Goal: Task Accomplishment & Management: Complete application form

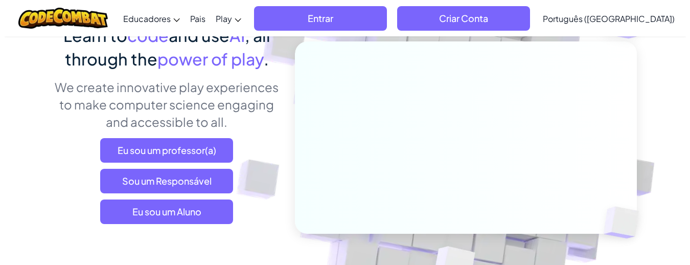
scroll to position [153, 0]
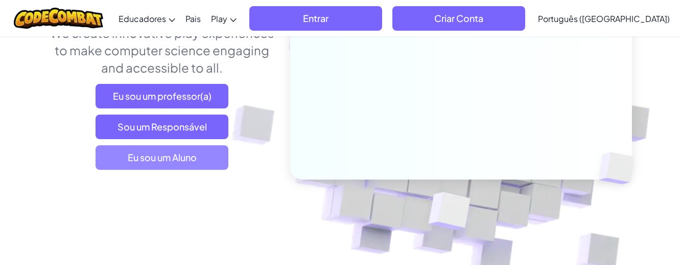
click at [164, 158] on span "Eu sou um Aluno" at bounding box center [162, 157] width 133 height 25
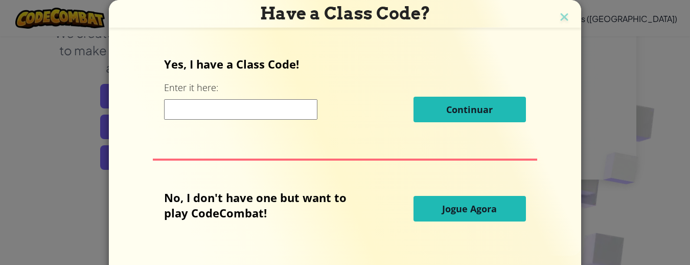
click at [442, 212] on span "Jogue Agora" at bounding box center [469, 208] width 55 height 12
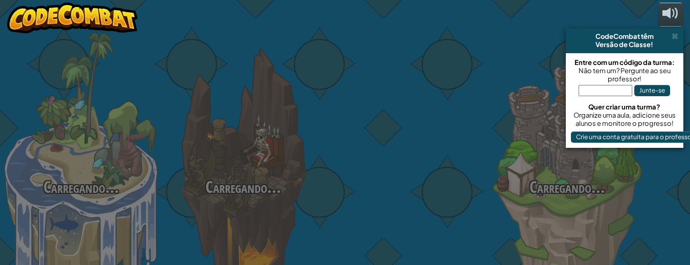
click at [460, 208] on div at bounding box center [405, 162] width 162 height 324
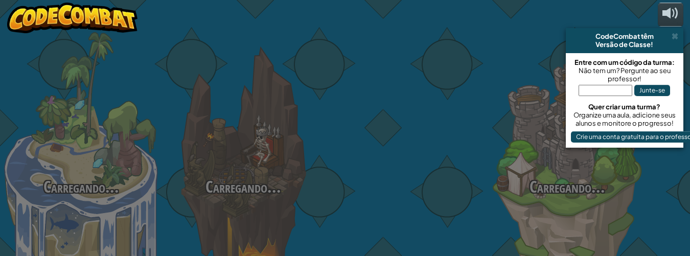
select select "pt-BR"
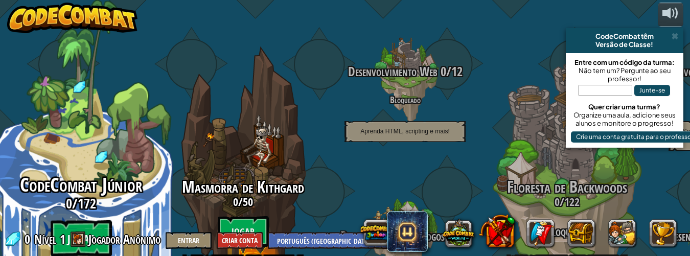
click at [94, 220] on btn "Jogar" at bounding box center [81, 238] width 61 height 37
select select "pt-BR"
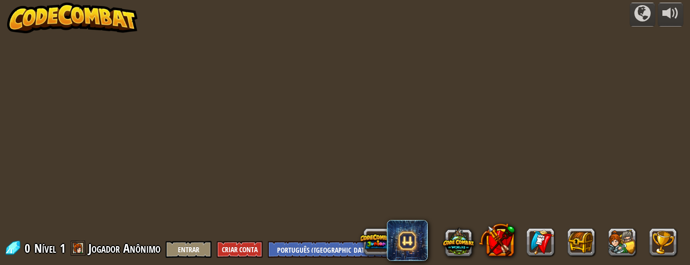
select select "pt-BR"
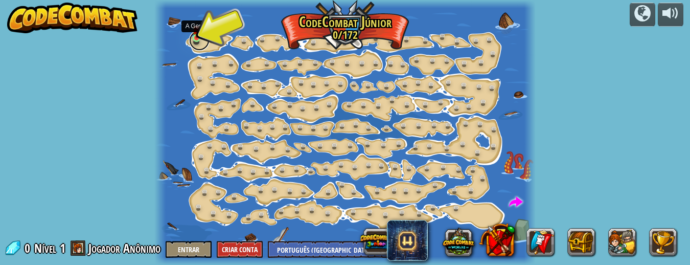
click at [196, 41] on link at bounding box center [199, 40] width 20 height 20
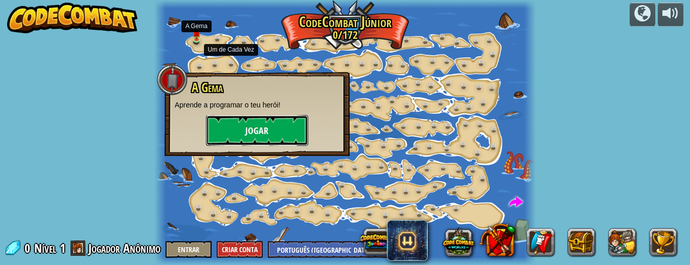
click at [258, 135] on button "Jogar" at bounding box center [257, 130] width 102 height 31
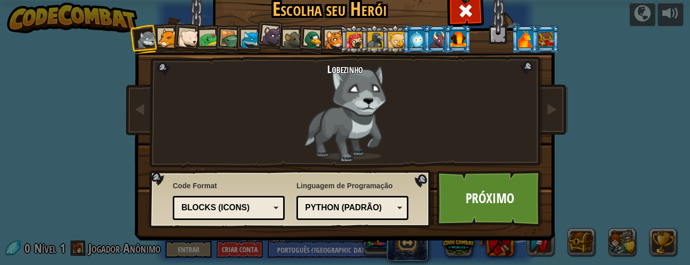
click at [160, 43] on div at bounding box center [167, 38] width 19 height 19
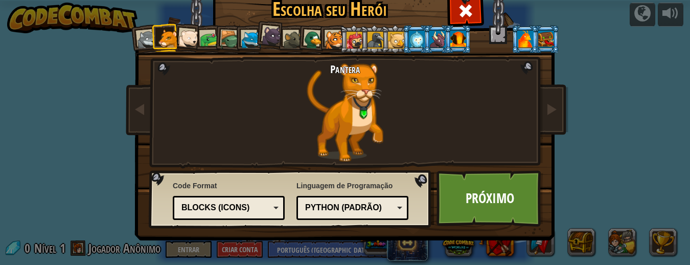
click at [190, 40] on div at bounding box center [188, 39] width 20 height 20
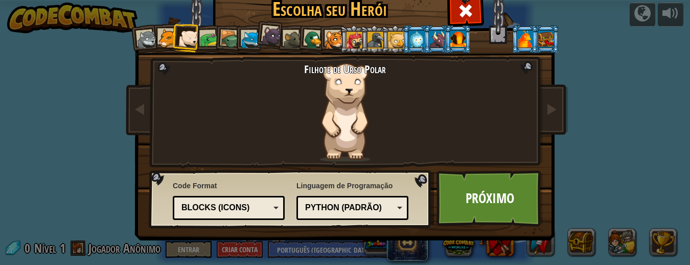
click at [206, 40] on div at bounding box center [209, 39] width 19 height 19
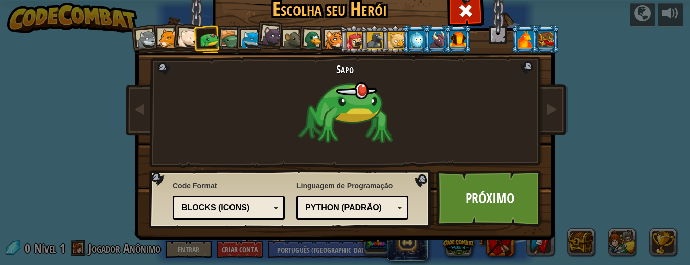
click at [226, 39] on div at bounding box center [229, 39] width 19 height 19
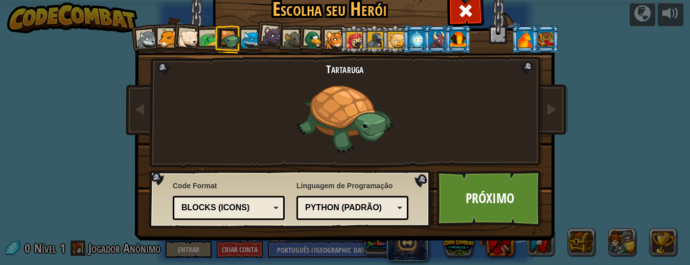
click at [248, 39] on div at bounding box center [251, 40] width 19 height 19
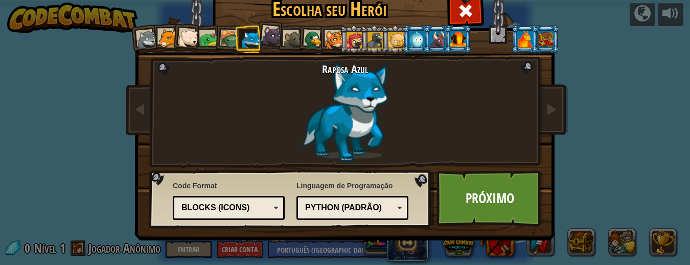
click at [265, 39] on div at bounding box center [272, 36] width 20 height 20
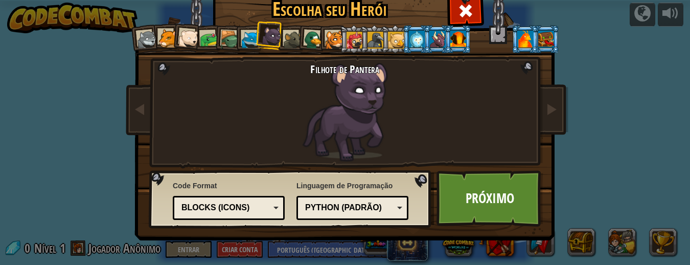
click at [284, 39] on div at bounding box center [293, 40] width 19 height 19
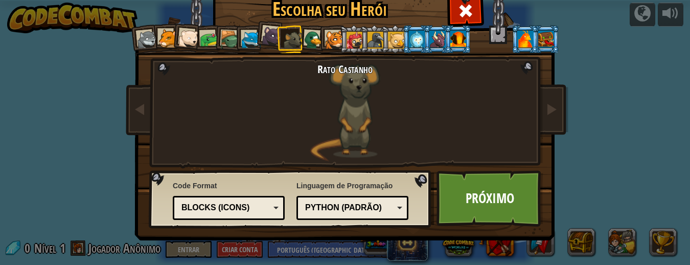
click at [307, 38] on div at bounding box center [314, 40] width 20 height 20
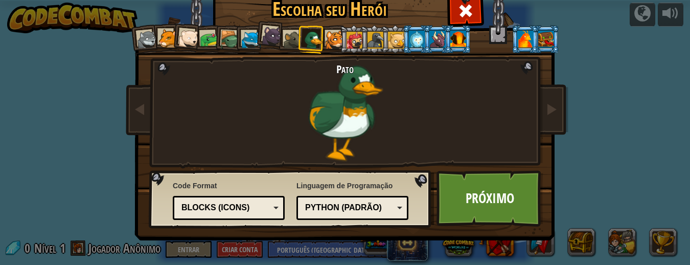
click at [330, 46] on div at bounding box center [334, 40] width 19 height 19
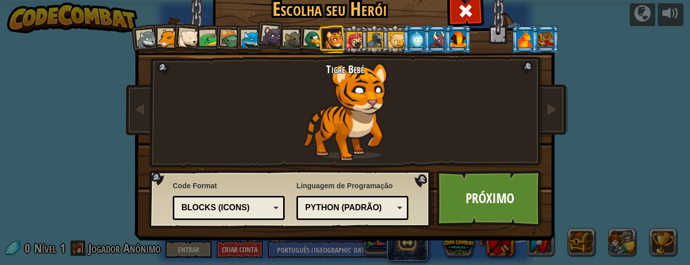
click at [137, 33] on div at bounding box center [147, 40] width 20 height 20
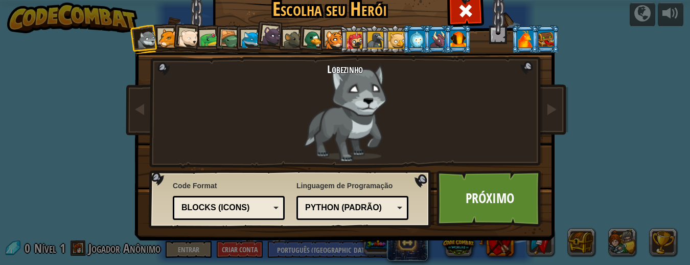
drag, startPoint x: 562, startPoint y: 54, endPoint x: 579, endPoint y: 62, distance: 18.7
click at [579, 62] on div "Escolha seu Herói 0 Lobezinho Pantera Filhote de Urso Polar Sapo Tartaruga Rapo…" at bounding box center [345, 132] width 690 height 265
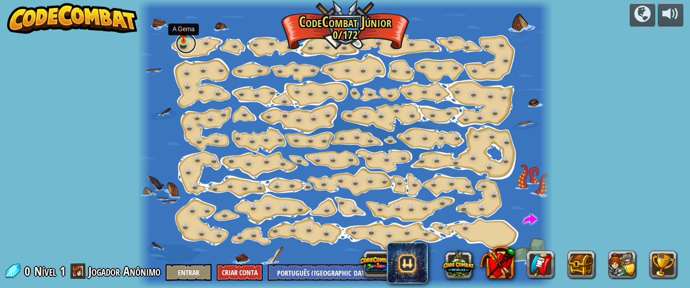
click at [180, 46] on link at bounding box center [186, 43] width 20 height 20
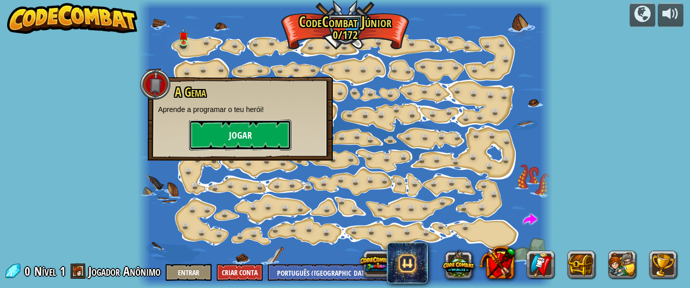
click at [255, 129] on button "Jogar" at bounding box center [240, 135] width 102 height 31
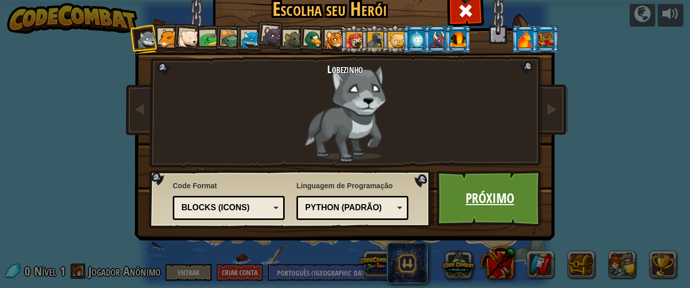
click at [477, 199] on link "Próximo" at bounding box center [489, 198] width 107 height 56
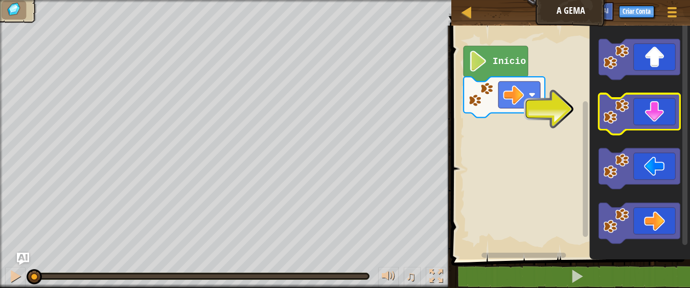
click at [641, 118] on icon "Espaço de trabalho do Blockly" at bounding box center [639, 114] width 81 height 40
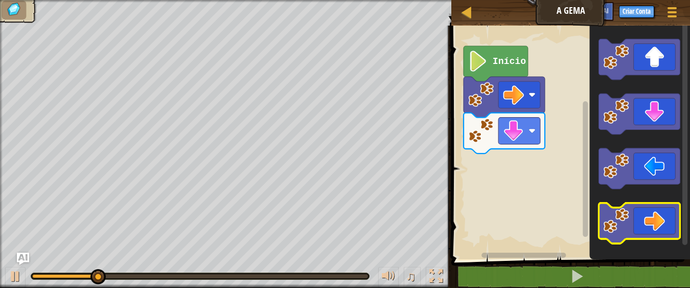
click at [661, 216] on icon "Espaço de trabalho do Blockly" at bounding box center [639, 223] width 81 height 40
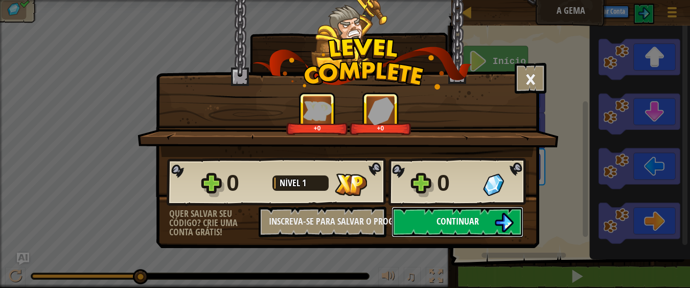
click at [463, 223] on span "Continuar" at bounding box center [457, 221] width 42 height 13
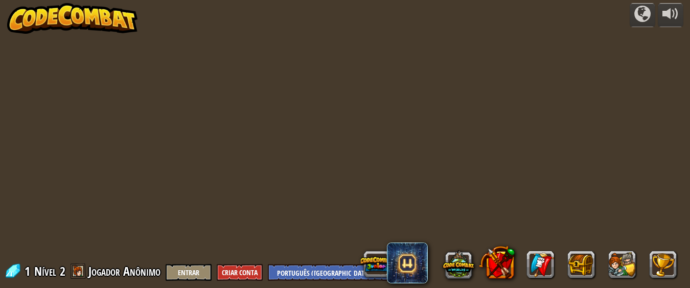
select select "pt-BR"
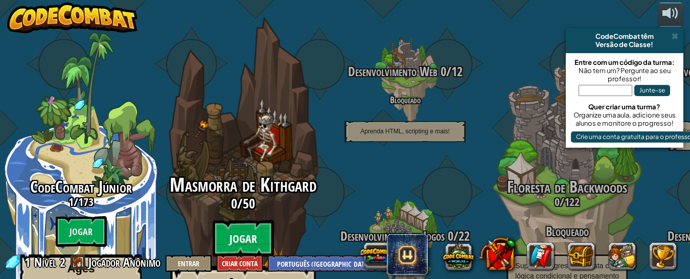
drag, startPoint x: 8, startPoint y: 2, endPoint x: 249, endPoint y: 193, distance: 307.7
click at [249, 220] on btn "Jogar" at bounding box center [243, 238] width 61 height 37
select select "pt-BR"
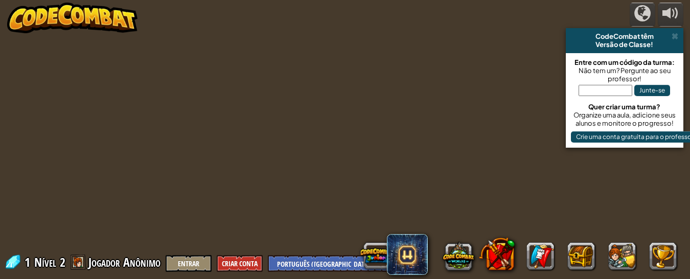
select select "pt-BR"
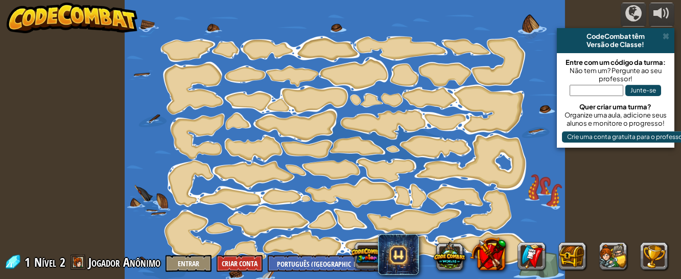
select select "pt-BR"
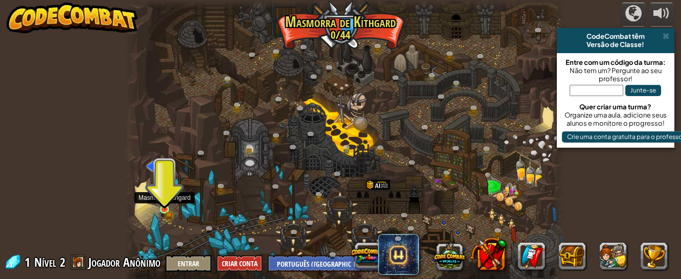
click at [162, 206] on img at bounding box center [165, 199] width 10 height 21
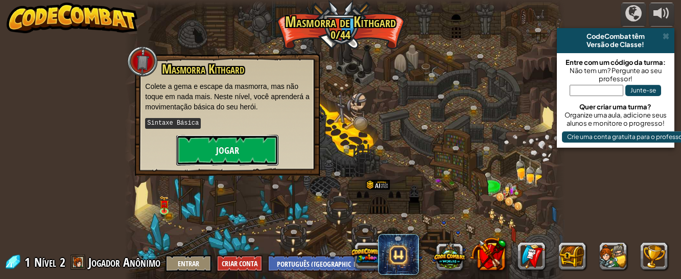
click at [232, 156] on button "Jogar" at bounding box center [227, 150] width 102 height 31
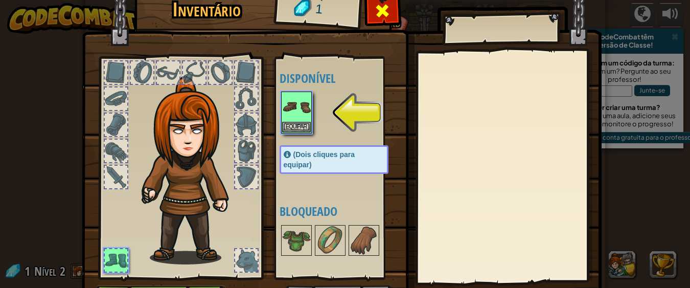
click at [379, 13] on span at bounding box center [382, 11] width 16 height 16
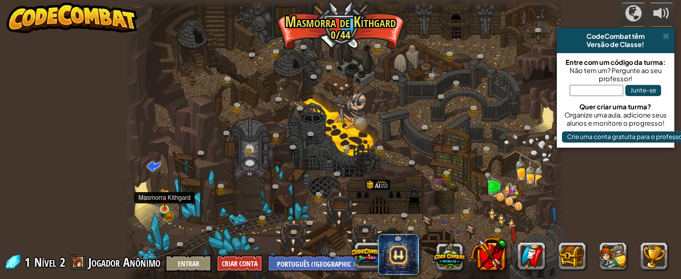
click at [166, 205] on div at bounding box center [164, 209] width 9 height 9
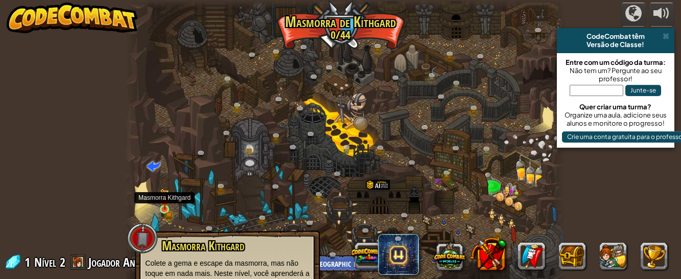
click at [164, 202] on img at bounding box center [164, 200] width 6 height 6
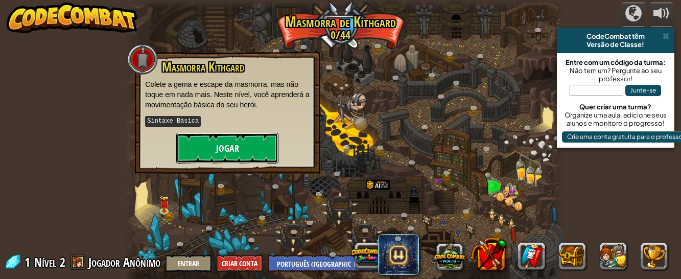
click at [202, 153] on button "Jogar" at bounding box center [227, 148] width 102 height 31
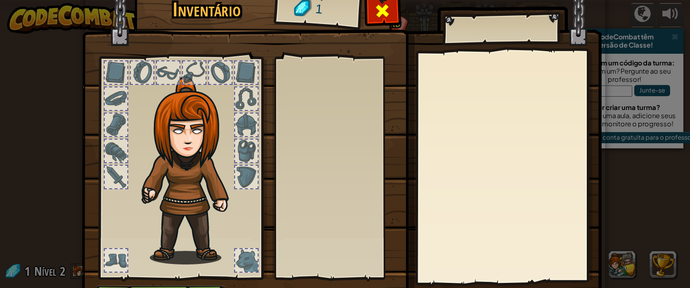
click at [374, 18] on span at bounding box center [382, 11] width 16 height 16
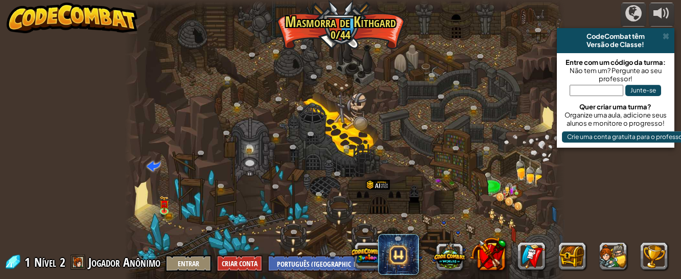
click at [78, 261] on span at bounding box center [78, 261] width 15 height 15
click at [164, 202] on img at bounding box center [164, 200] width 6 height 6
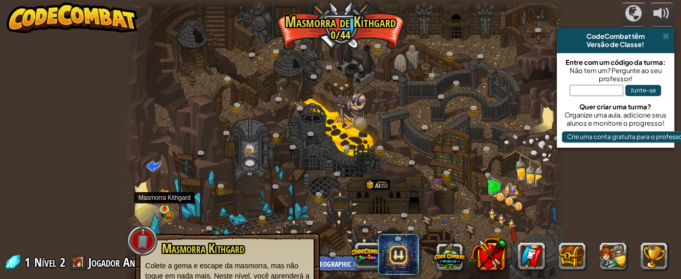
click at [160, 201] on img at bounding box center [165, 199] width 10 height 21
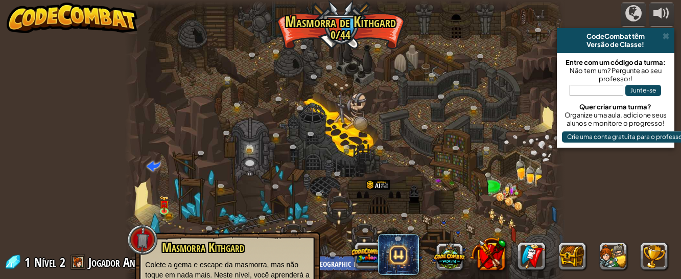
scroll to position [75, 0]
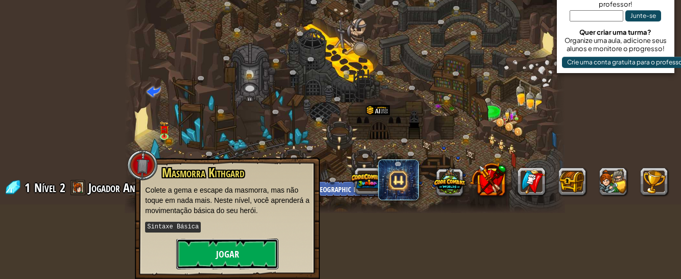
click at [240, 251] on button "Jogar" at bounding box center [227, 254] width 102 height 31
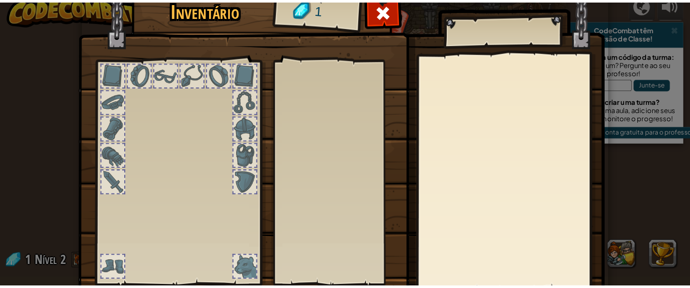
scroll to position [0, 0]
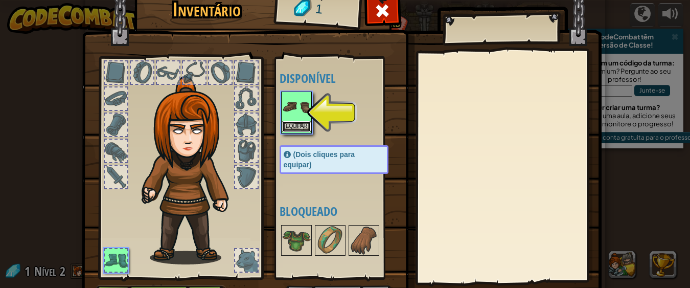
click at [290, 125] on button "Equipar" at bounding box center [296, 126] width 29 height 11
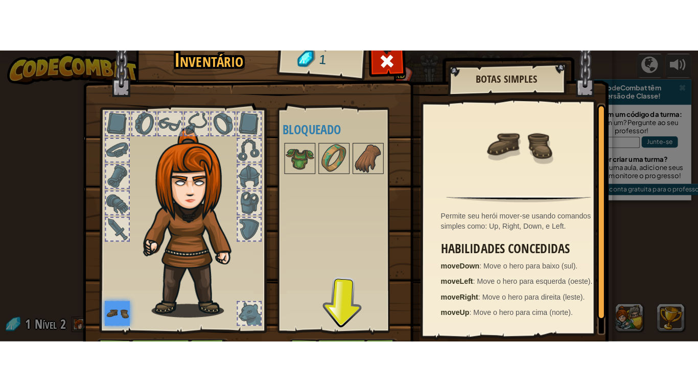
scroll to position [65, 0]
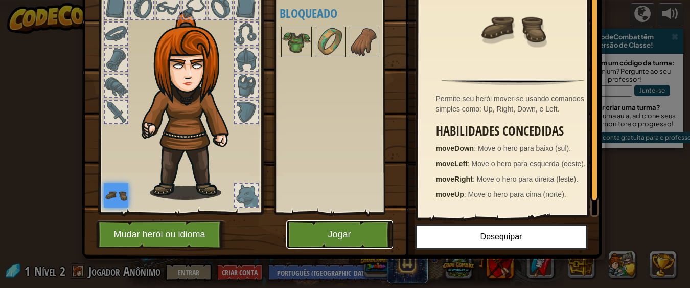
click at [313, 238] on button "Jogar" at bounding box center [339, 234] width 107 height 28
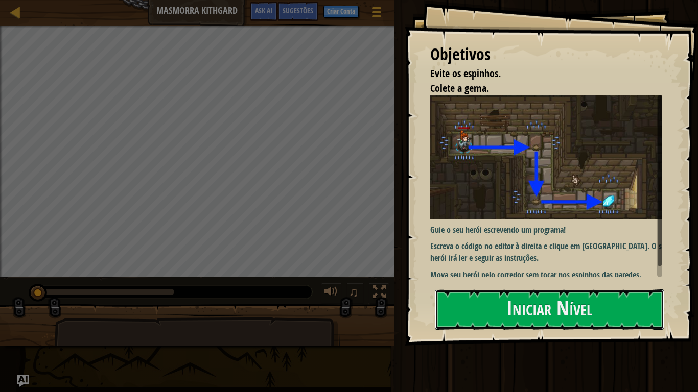
drag, startPoint x: 474, startPoint y: 309, endPoint x: 405, endPoint y: 316, distance: 69.3
click at [474, 264] on button "Iniciar Nível" at bounding box center [549, 310] width 229 height 40
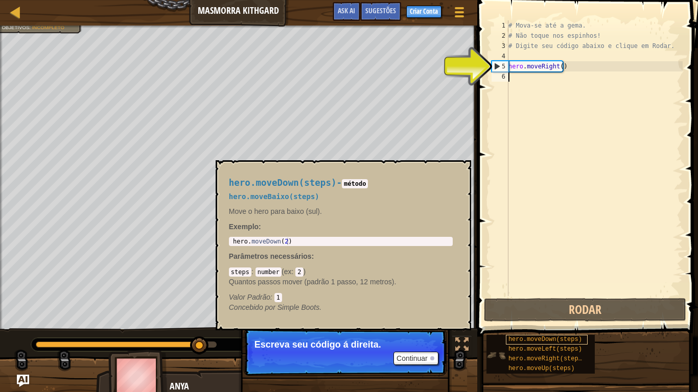
click at [516, 264] on span "hero.moveDown(steps)" at bounding box center [545, 339] width 74 height 7
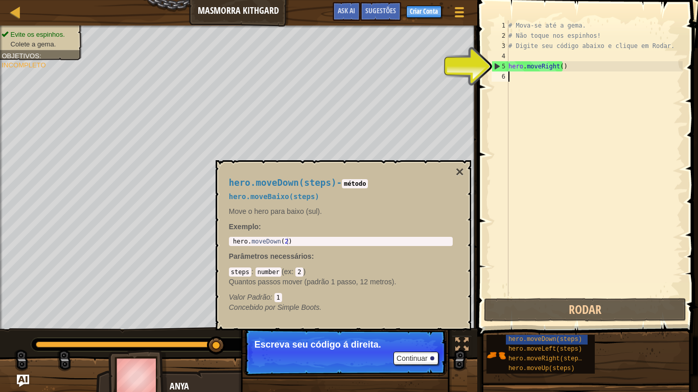
click at [514, 80] on div "# Mova-se até a gema. # Não toque nos espinhos! # Digite seu código abaixo e cl…" at bounding box center [594, 168] width 176 height 296
click at [510, 78] on div "# Mova-se até a gema. # Não toque nos espinhos! # Digite seu código abaixo e cl…" at bounding box center [594, 168] width 176 height 296
type textarea "hero"
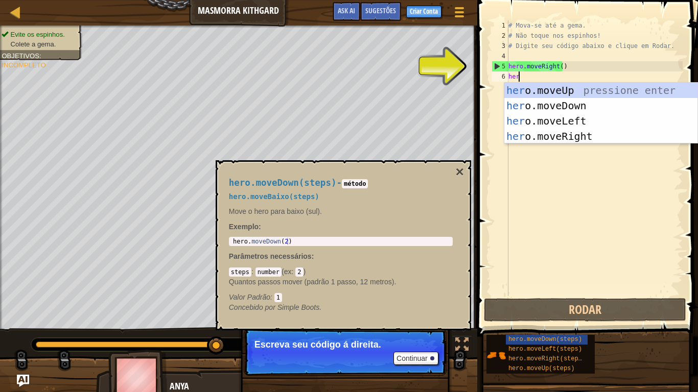
scroll to position [5, 1]
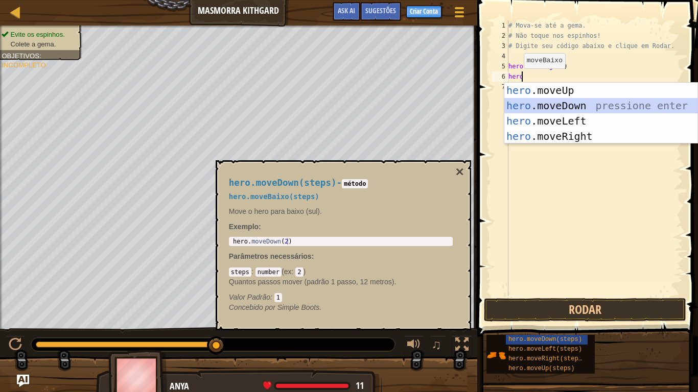
click at [567, 104] on div "hero .moveUp pressione enter hero .moveDown pressione enter hero .moveLeft pres…" at bounding box center [600, 129] width 193 height 92
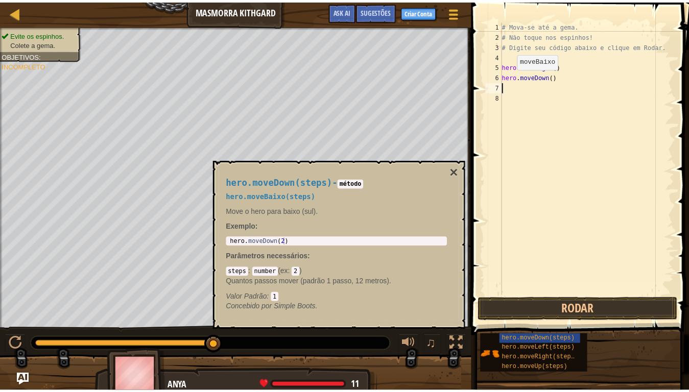
scroll to position [5, 0]
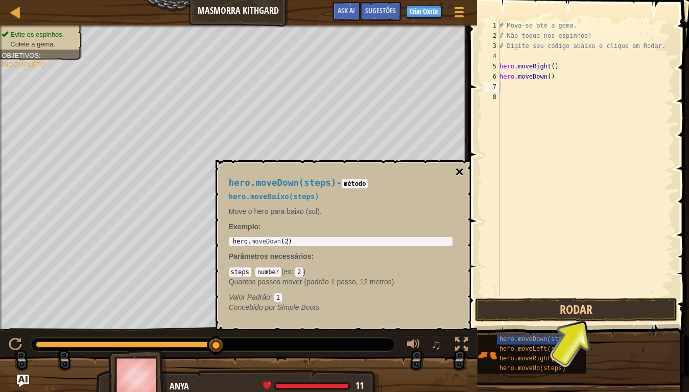
click at [457, 172] on button "×" at bounding box center [459, 172] width 8 height 14
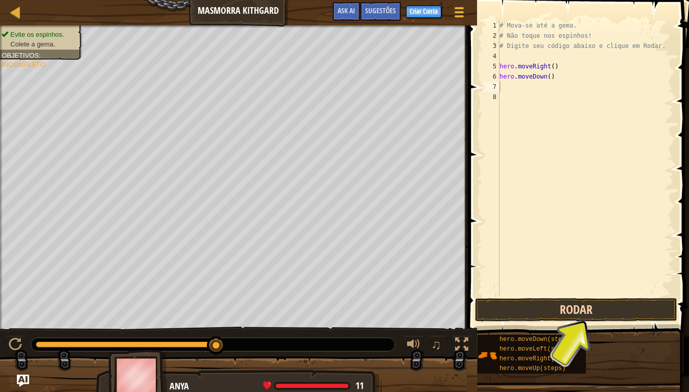
click at [509, 91] on div "# Mova-se até a gema. # Não toque nos espinhos! # Digite seu código abaixo e cl…" at bounding box center [586, 168] width 176 height 296
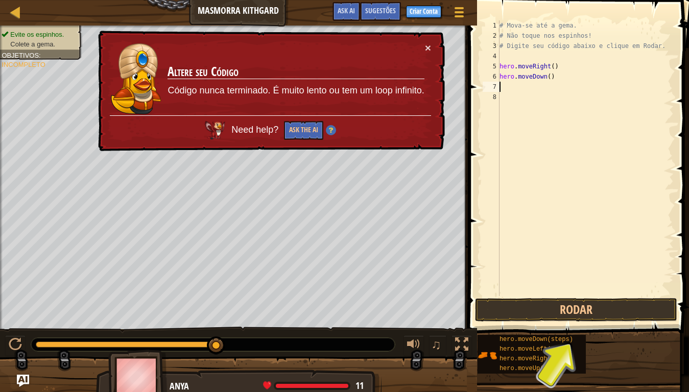
click at [501, 86] on div "# Mova-se até a gema. # Não toque nos espinhos! # Digite seu código abaixo e cl…" at bounding box center [586, 168] width 176 height 296
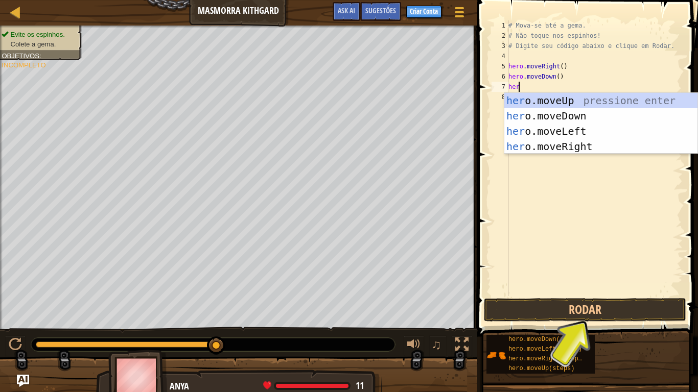
type textarea "hero"
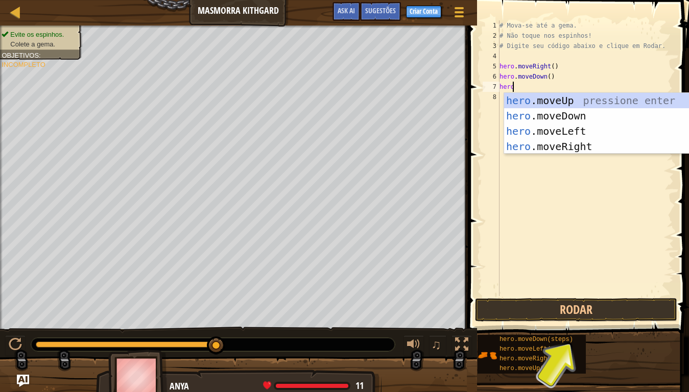
scroll to position [5, 1]
click at [574, 149] on div "hero .moveUp pressione enter hero .moveDown pressione enter hero .moveLeft pres…" at bounding box center [600, 139] width 193 height 92
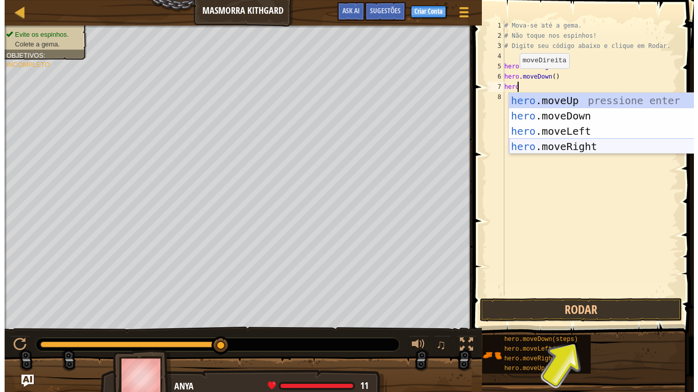
scroll to position [5, 0]
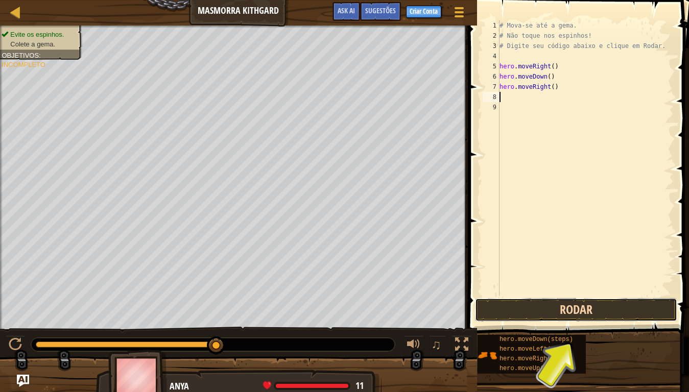
click at [554, 264] on button "Rodar" at bounding box center [576, 310] width 202 height 24
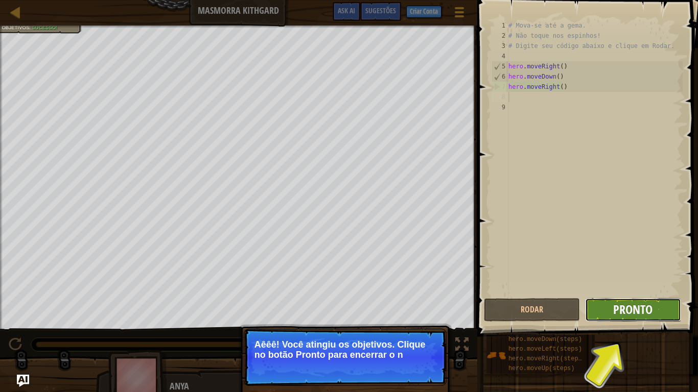
click at [635, 264] on span "Pronto" at bounding box center [632, 309] width 39 height 16
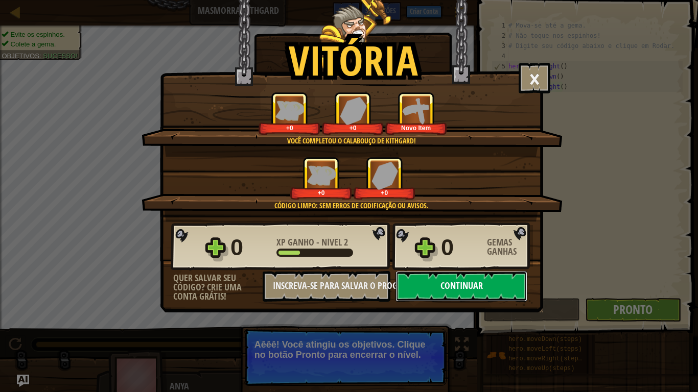
click at [441, 264] on button "Continuar" at bounding box center [462, 286] width 132 height 31
select select "pt-BR"
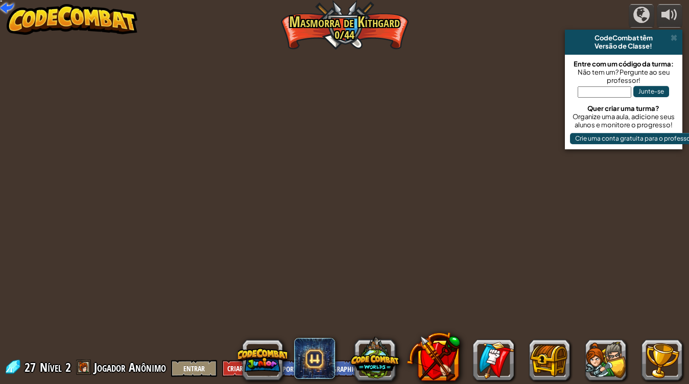
select select "pt-BR"
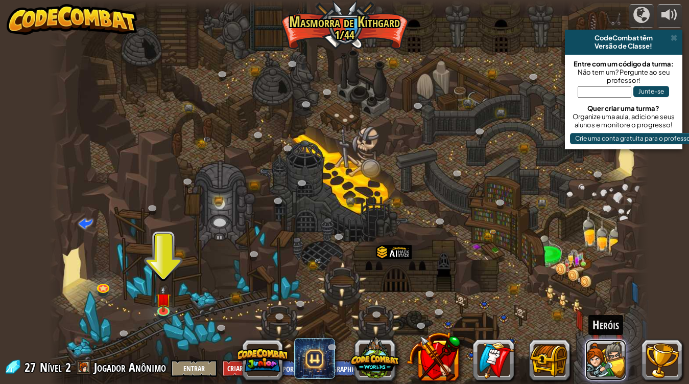
click at [599, 264] on button at bounding box center [606, 359] width 41 height 41
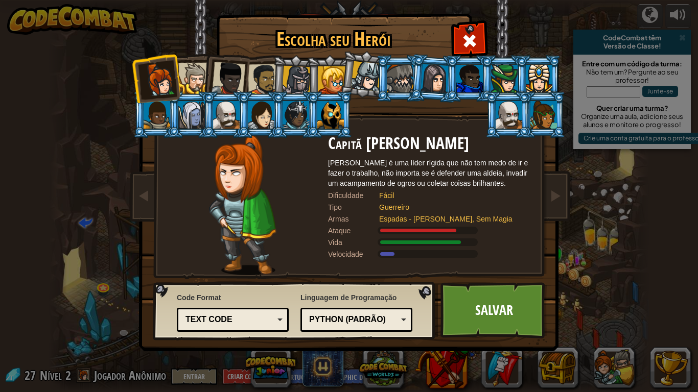
click at [271, 78] on div at bounding box center [264, 80] width 32 height 32
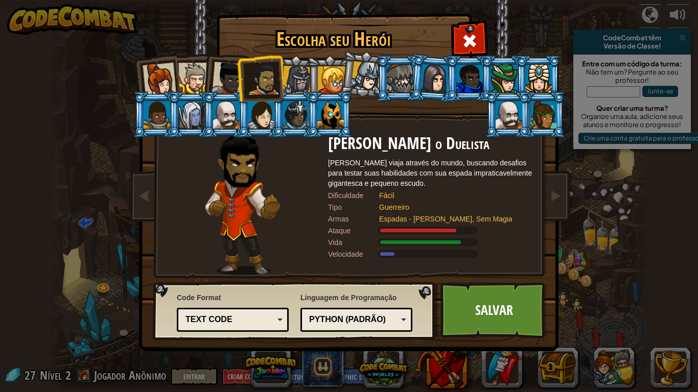
click at [226, 67] on div at bounding box center [229, 79] width 34 height 34
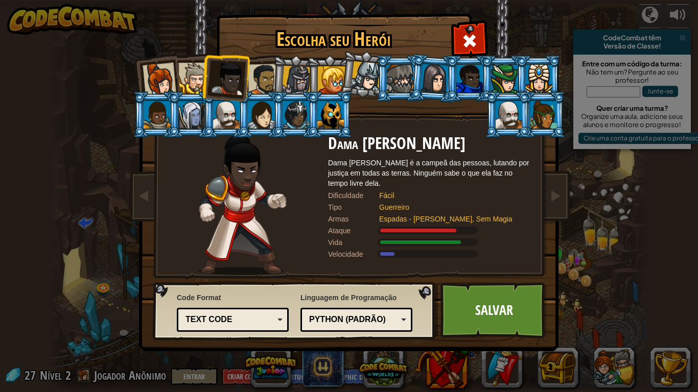
click at [266, 76] on div at bounding box center [264, 80] width 32 height 32
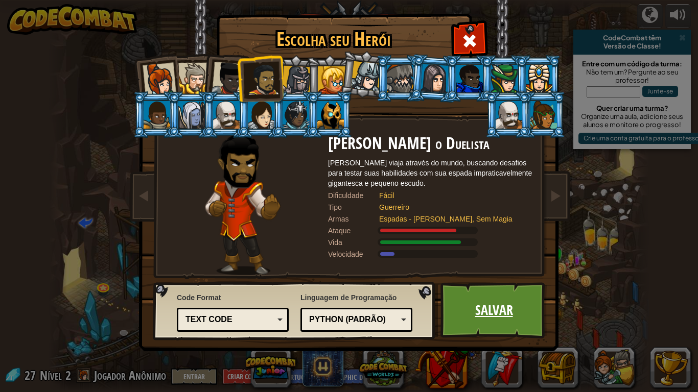
click at [482, 264] on link "Salvar" at bounding box center [493, 311] width 107 height 56
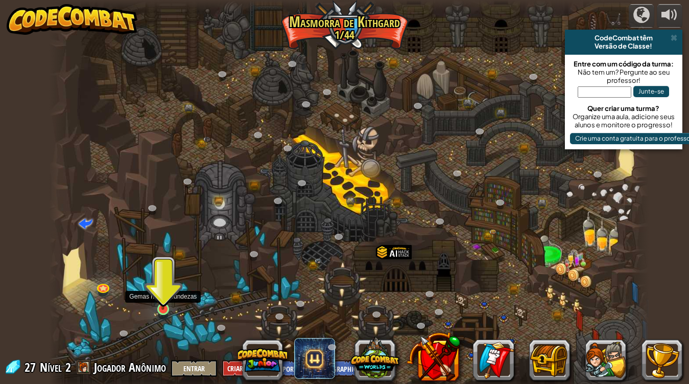
click at [158, 264] on img at bounding box center [162, 292] width 15 height 35
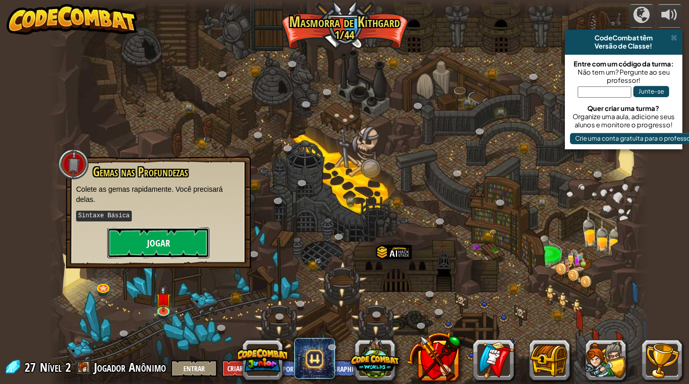
click at [147, 241] on button "Jogar" at bounding box center [158, 242] width 102 height 31
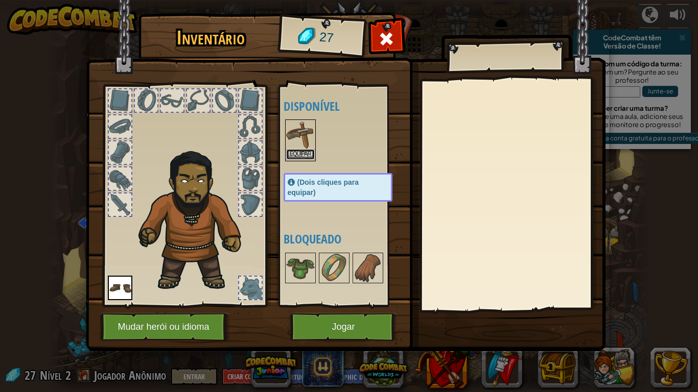
click at [301, 154] on button "Equipar" at bounding box center [300, 154] width 29 height 11
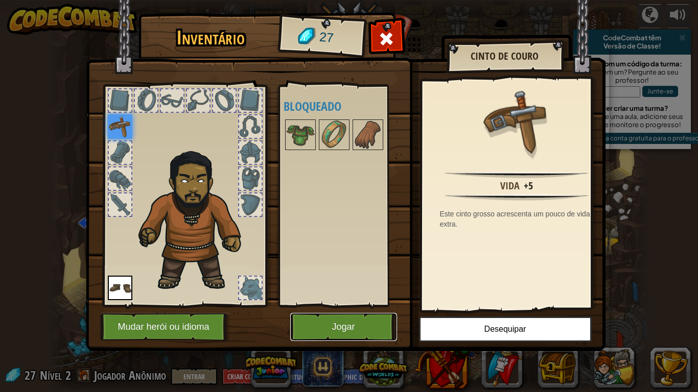
click at [338, 264] on button "Jogar" at bounding box center [343, 327] width 107 height 28
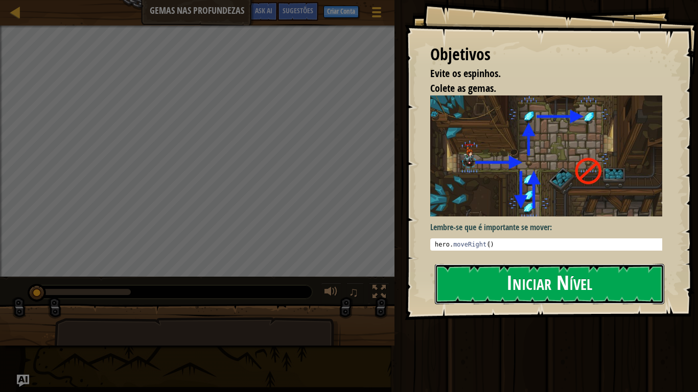
click at [520, 264] on button "Iniciar Nível" at bounding box center [549, 284] width 229 height 40
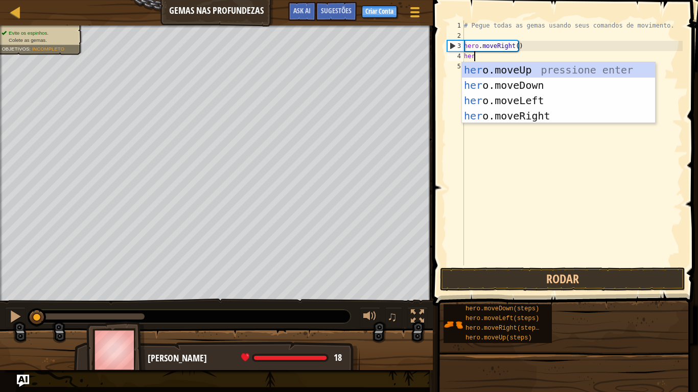
scroll to position [5, 1]
type textarea "hero"
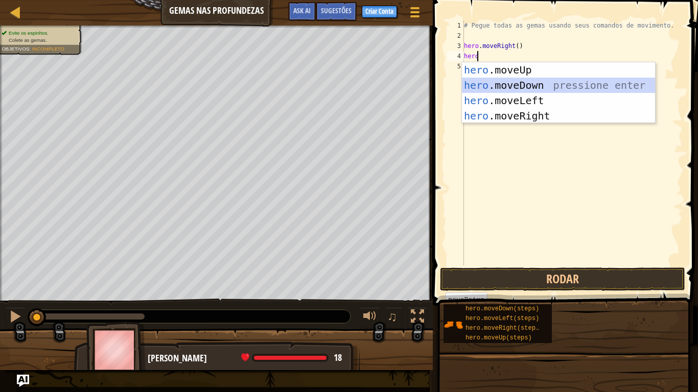
click at [526, 84] on div "hero .moveUp pressione enter hero .moveDown pressione enter hero .moveLeft pres…" at bounding box center [558, 108] width 193 height 92
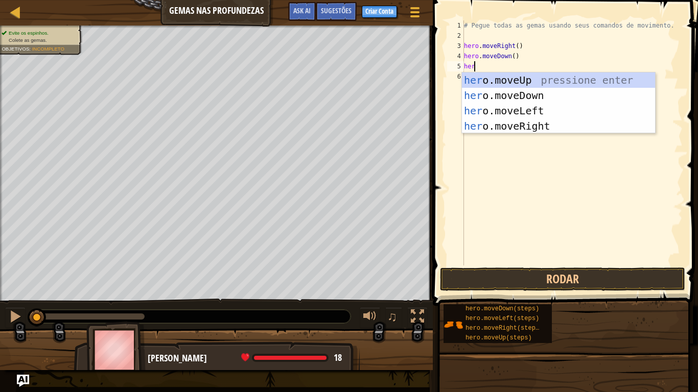
type textarea "hero"
click at [541, 77] on div "hero .moveUp pressione enter hero .moveDown pressione enter hero .moveLeft pres…" at bounding box center [558, 119] width 193 height 92
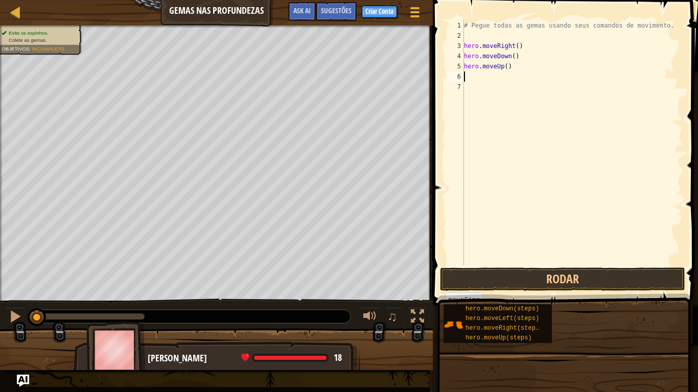
scroll to position [5, 0]
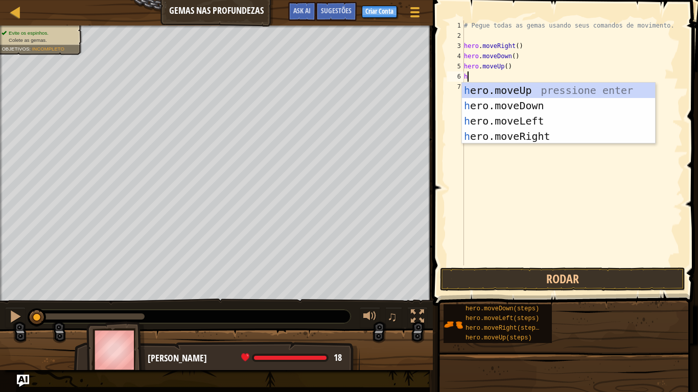
type textarea "her"
click at [499, 84] on div "her o.moveUp pressione enter her o.moveDown pressione enter her o.moveLeft pres…" at bounding box center [558, 129] width 193 height 92
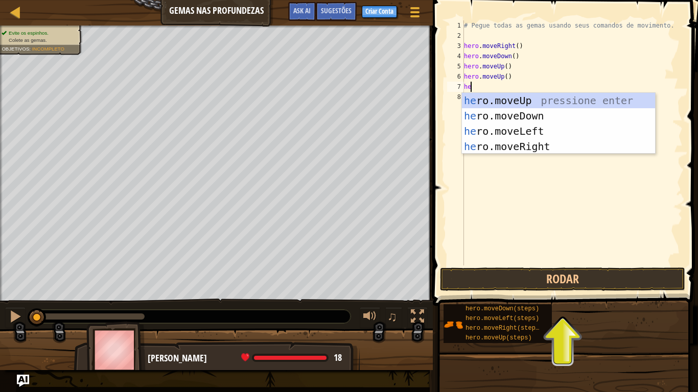
type textarea "her"
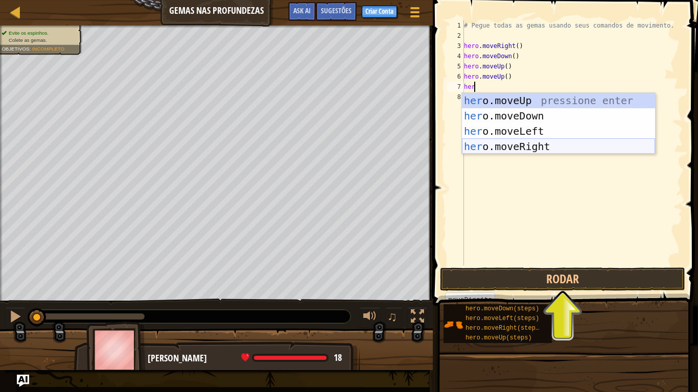
click at [527, 147] on div "her o.moveUp pressione enter her o.moveDown pressione enter her o.moveLeft pres…" at bounding box center [558, 139] width 193 height 92
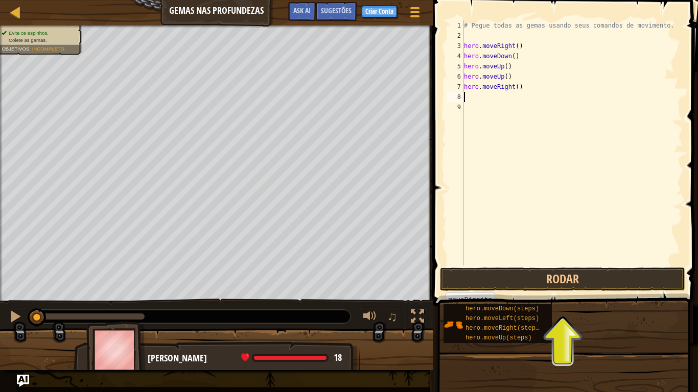
scroll to position [5, 0]
click at [557, 264] on button "Rodar" at bounding box center [562, 280] width 245 height 24
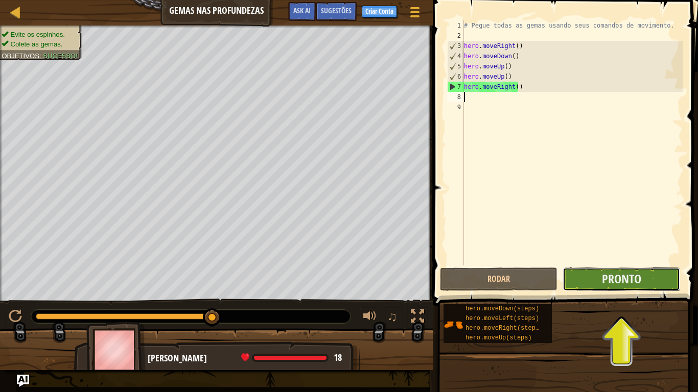
click at [660, 264] on button "Pronto" at bounding box center [622, 280] width 118 height 24
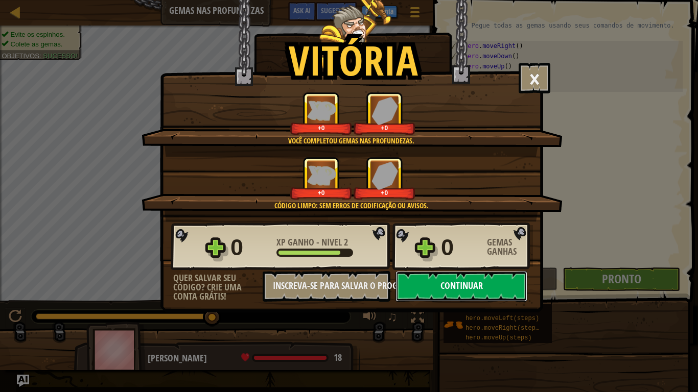
click at [454, 264] on button "Continuar" at bounding box center [462, 286] width 132 height 31
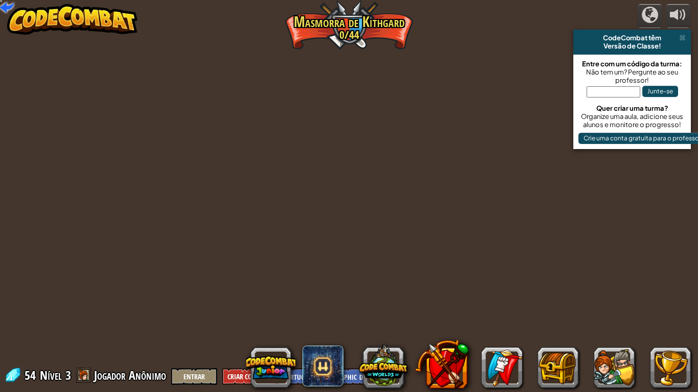
select select "pt-BR"
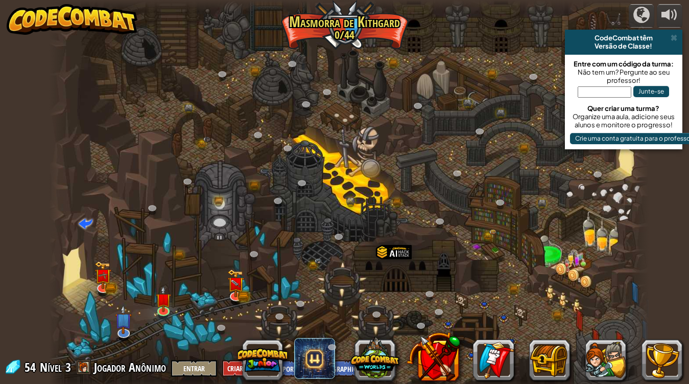
select select "pt-BR"
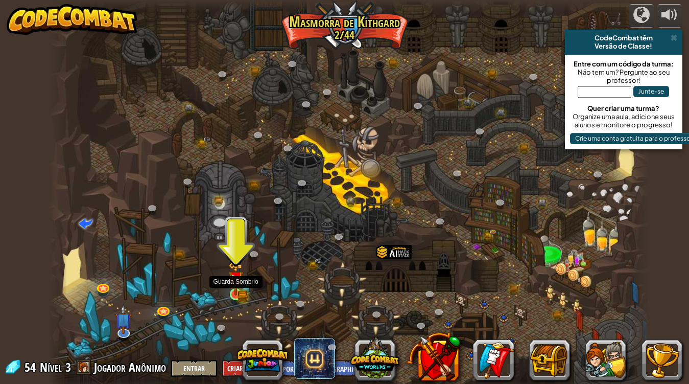
click at [236, 264] on img at bounding box center [235, 278] width 15 height 33
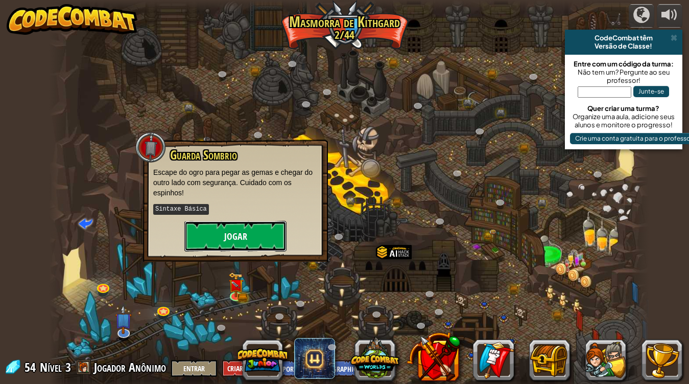
click at [218, 240] on button "Jogar" at bounding box center [235, 236] width 102 height 31
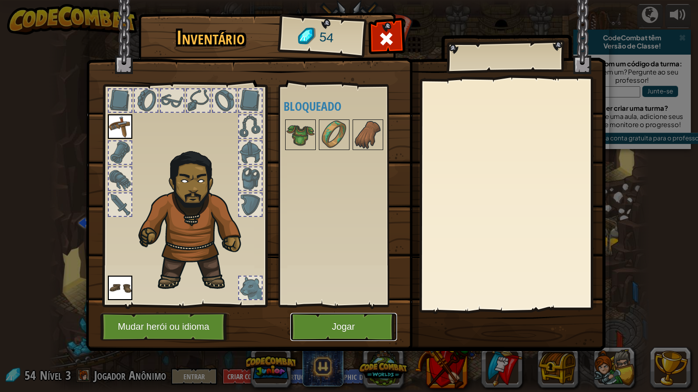
click at [351, 264] on button "Jogar" at bounding box center [343, 327] width 107 height 28
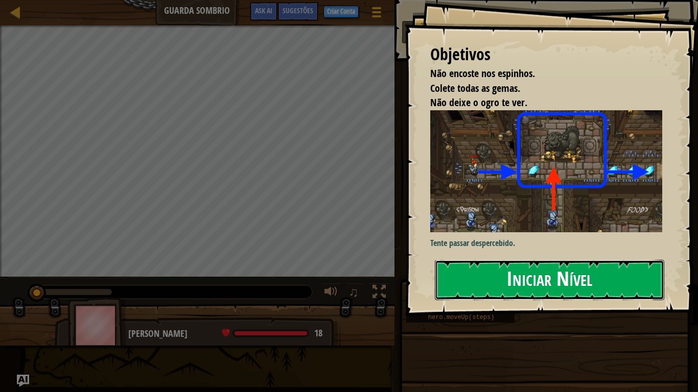
click at [541, 260] on button "Iniciar Nível" at bounding box center [549, 280] width 229 height 40
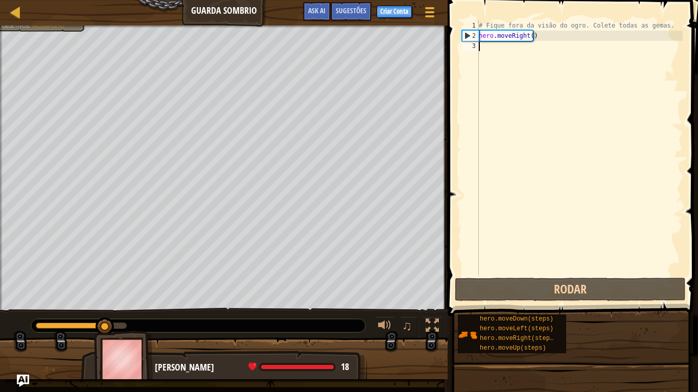
scroll to position [5, 0]
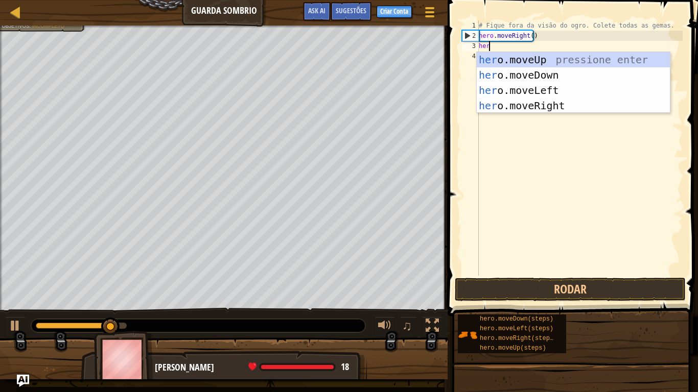
type textarea "her"
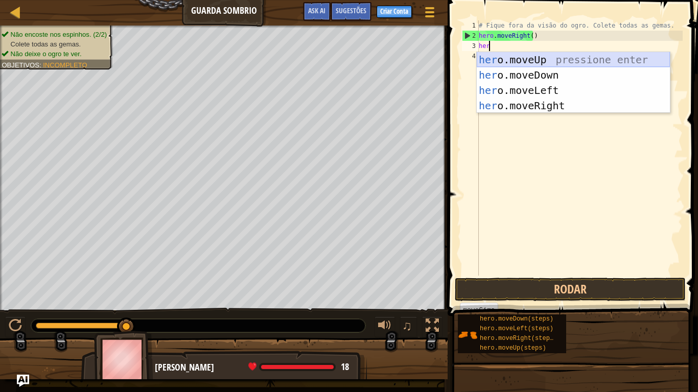
click at [573, 59] on div "her o.moveUp pressione enter her o.moveDown pressione enter her o.moveLeft pres…" at bounding box center [573, 98] width 193 height 92
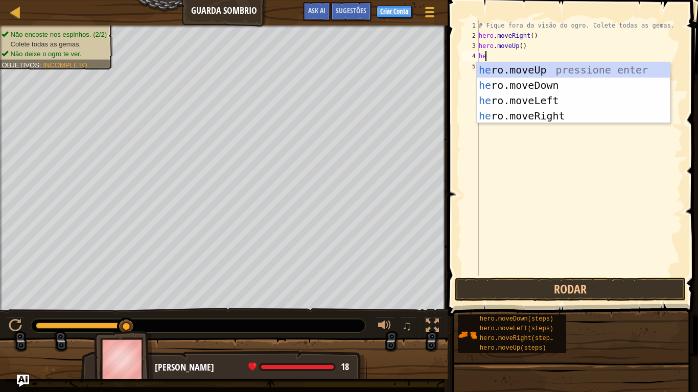
type textarea "her"
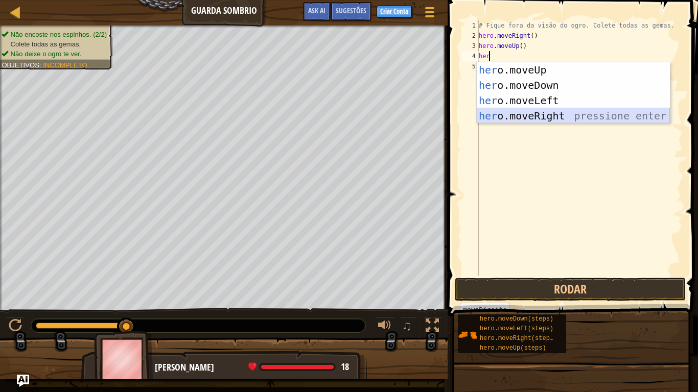
click at [554, 113] on div "her o.moveUp pressione enter her o.moveDown pressione enter her o.moveLeft pres…" at bounding box center [573, 108] width 193 height 92
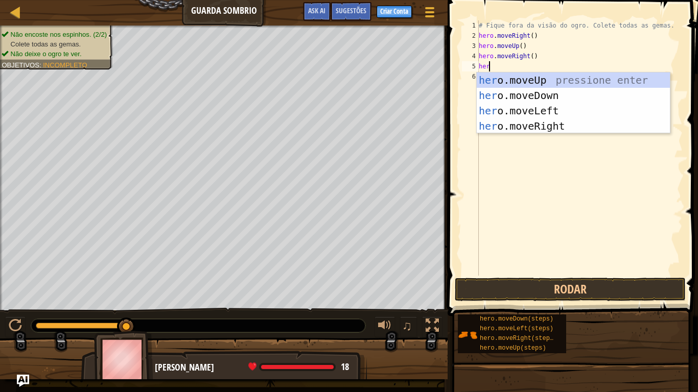
type textarea "hero"
click at [550, 99] on div "hero .moveUp pressione enter hero .moveDown pressione enter hero .moveLeft pres…" at bounding box center [573, 119] width 193 height 92
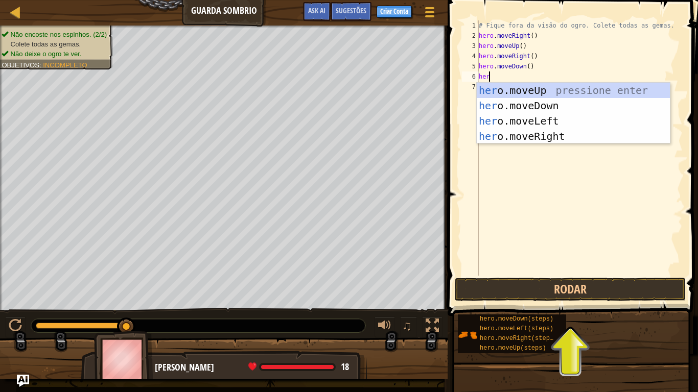
type textarea "hero"
click at [552, 134] on div "hero .moveUp pressione enter hero .moveDown pressione enter hero .moveLeft pres…" at bounding box center [573, 129] width 193 height 92
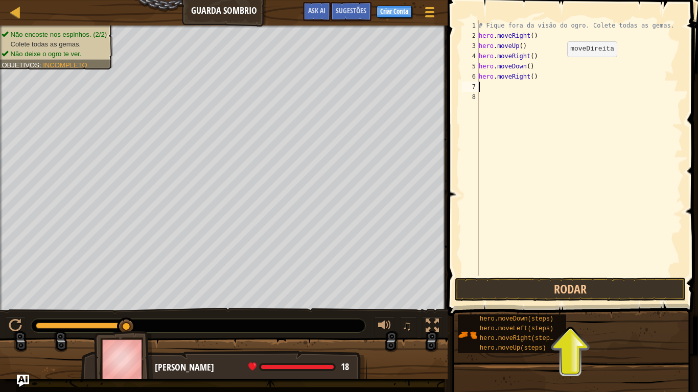
scroll to position [5, 0]
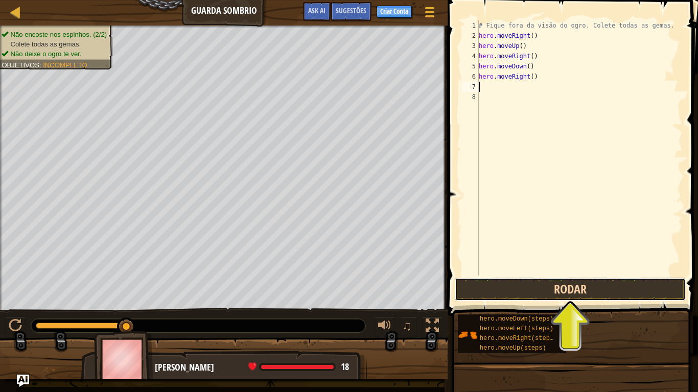
click at [651, 264] on button "Rodar" at bounding box center [570, 290] width 231 height 24
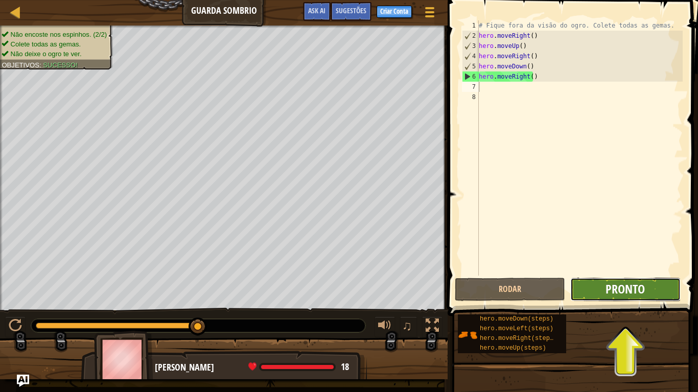
click at [627, 264] on span "Pronto" at bounding box center [625, 289] width 39 height 16
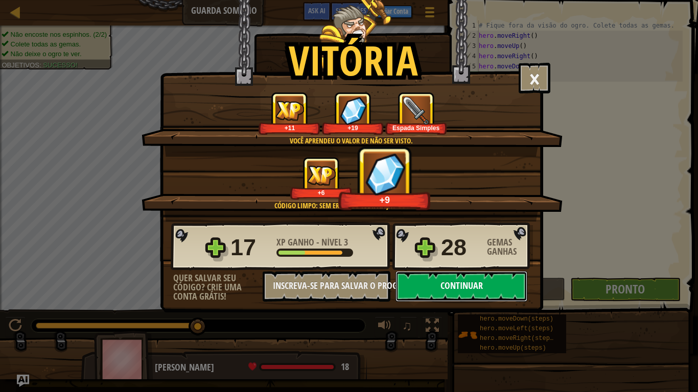
click at [440, 264] on button "Continuar" at bounding box center [462, 286] width 132 height 31
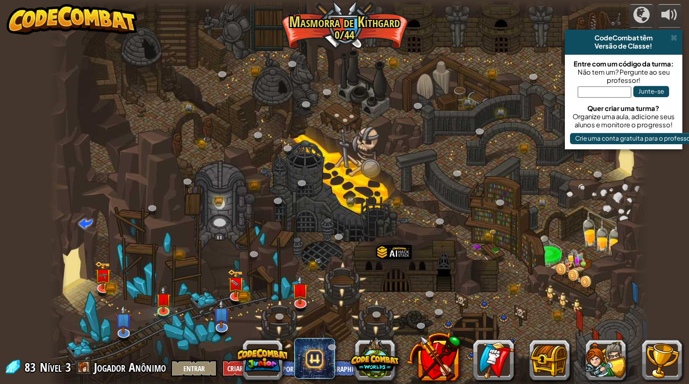
select select "pt-BR"
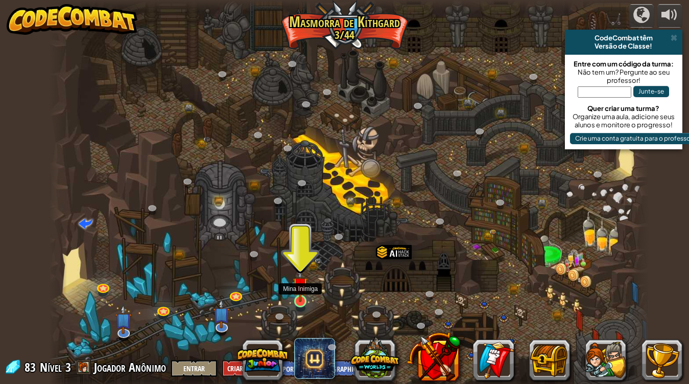
click at [301, 264] on img at bounding box center [300, 284] width 15 height 35
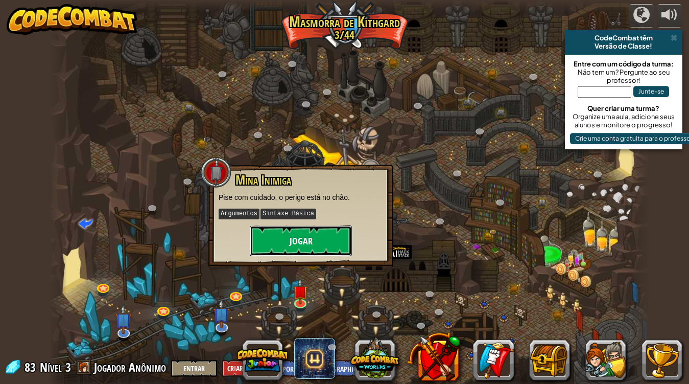
click at [305, 238] on button "Jogar" at bounding box center [301, 240] width 102 height 31
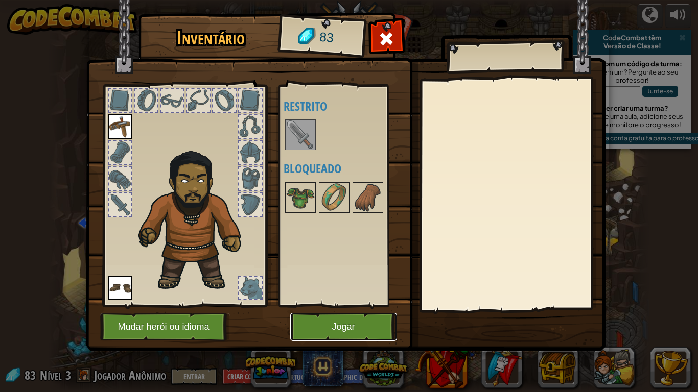
click at [332, 264] on button "Jogar" at bounding box center [343, 327] width 107 height 28
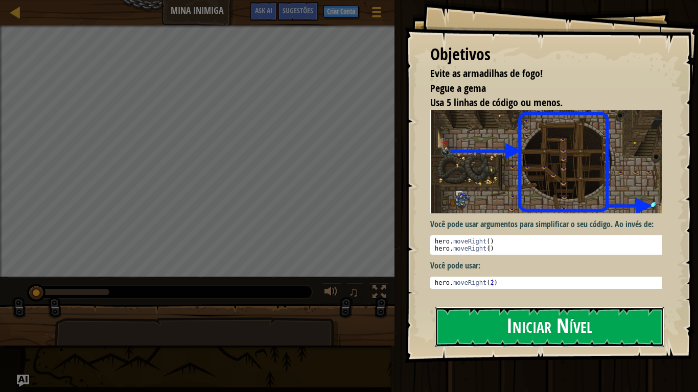
click at [509, 264] on button "Iniciar Nível" at bounding box center [549, 327] width 229 height 40
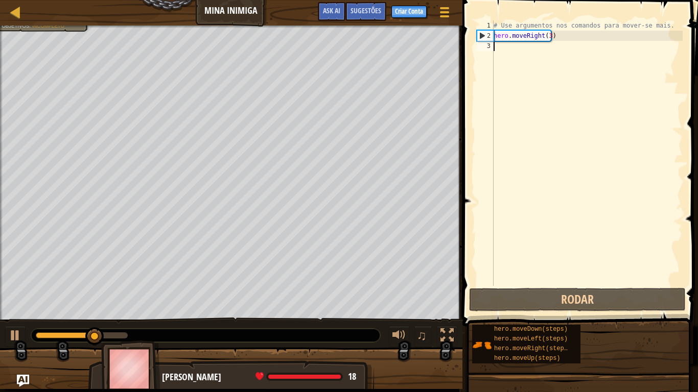
scroll to position [5, 0]
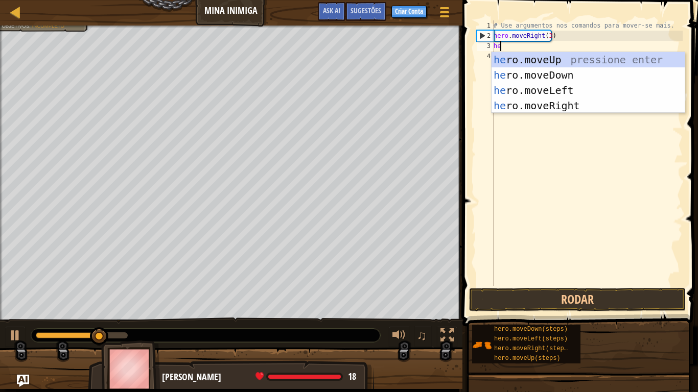
type textarea "her"
click at [571, 61] on div "her o.moveUp pressione enter her o.moveDown pressione enter her o.moveLeft pres…" at bounding box center [588, 98] width 193 height 92
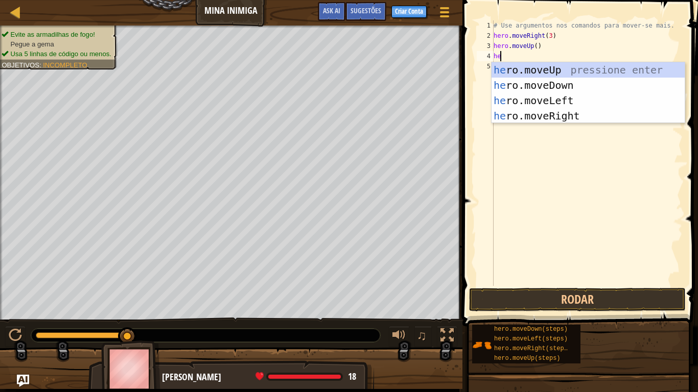
type textarea "her"
click at [560, 112] on div "her o.moveUp pressione enter her o.moveDown pressione enter her o.moveLeft pres…" at bounding box center [588, 108] width 193 height 92
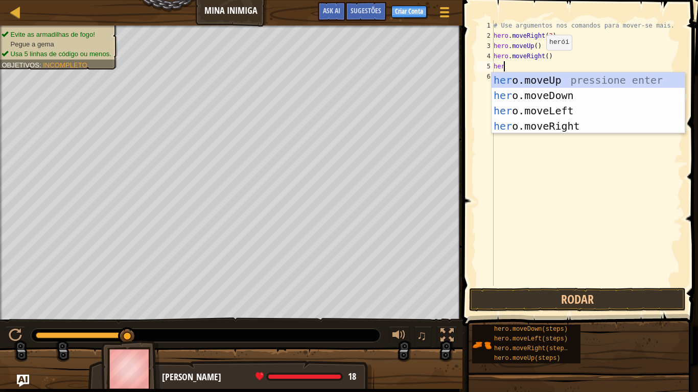
type textarea "hero"
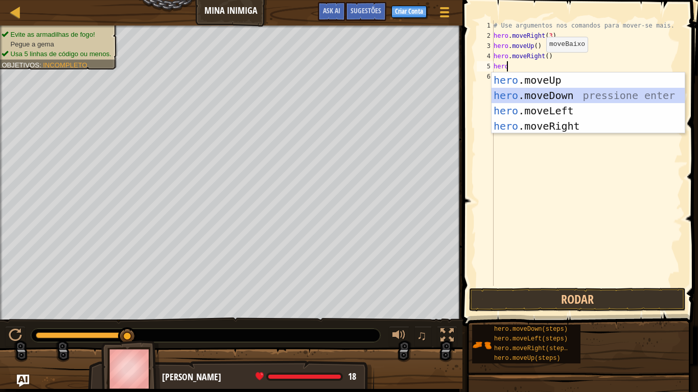
click at [576, 98] on div "hero .moveUp pressione enter hero .moveDown pressione enter hero .moveLeft pres…" at bounding box center [588, 119] width 193 height 92
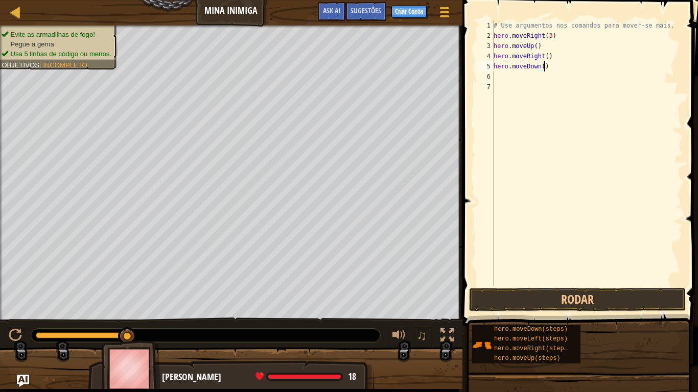
click at [543, 67] on div "# Use argumentos nos comandos para mover-se mais. hero . moveRight ( 3 ) hero .…" at bounding box center [587, 163] width 191 height 286
type textarea "hero.moveDown(3)"
click at [496, 76] on div "# Use argumentos nos comandos para mover-se mais. hero . moveRight ( 3 ) hero .…" at bounding box center [587, 163] width 191 height 286
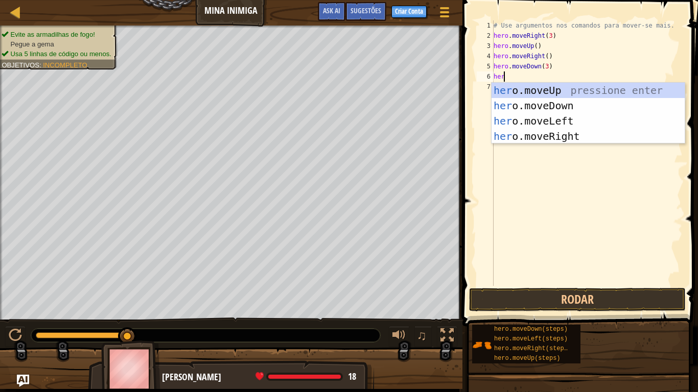
type textarea "hero"
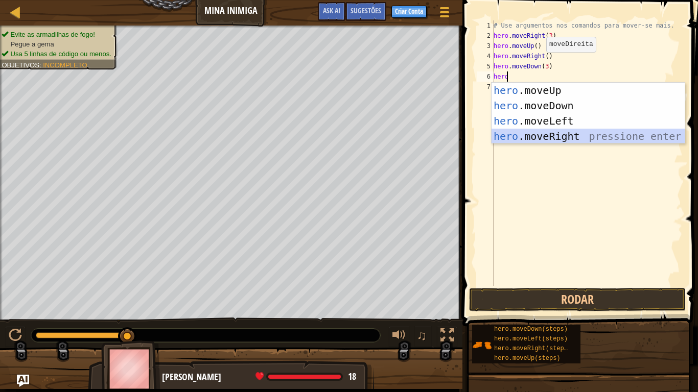
click at [545, 138] on div "hero .moveUp pressione enter hero .moveDown pressione enter hero .moveLeft pres…" at bounding box center [588, 129] width 193 height 92
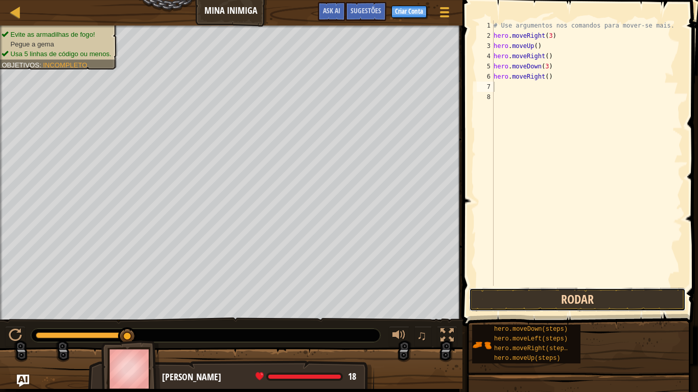
click at [578, 264] on button "Rodar" at bounding box center [577, 300] width 217 height 24
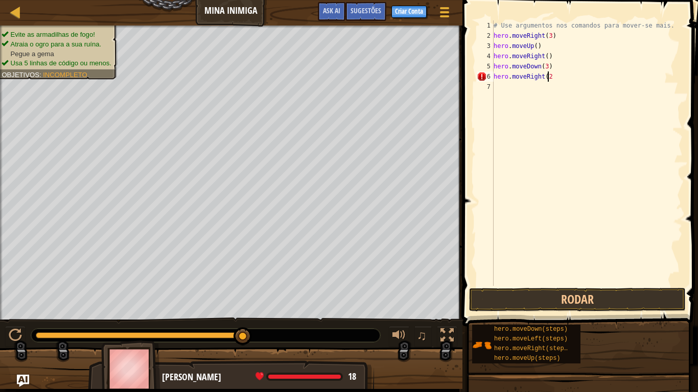
scroll to position [5, 4]
type textarea "hero.moveRight(2)"
click at [592, 264] on button "Rodar" at bounding box center [577, 300] width 217 height 24
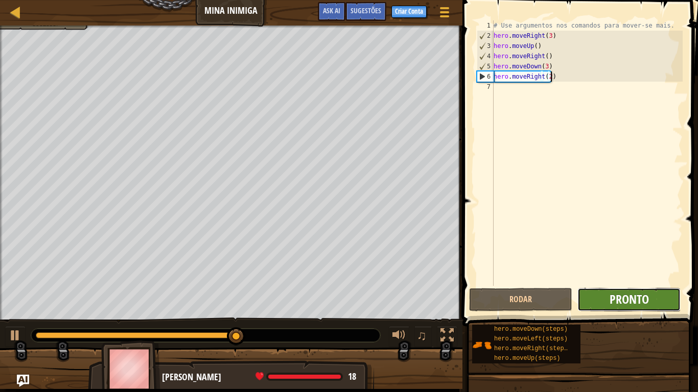
click at [626, 264] on span "Pronto" at bounding box center [629, 299] width 39 height 16
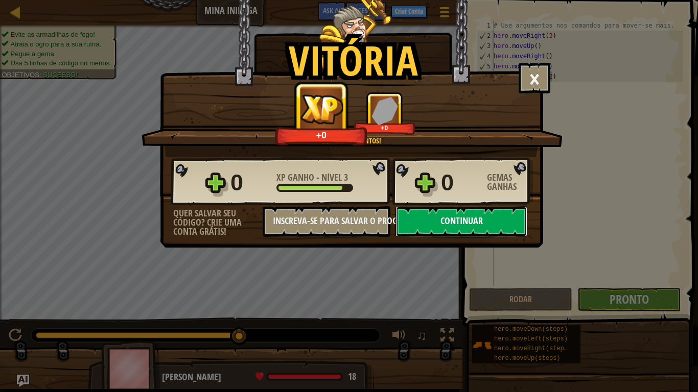
click at [452, 225] on button "Continuar" at bounding box center [462, 221] width 132 height 31
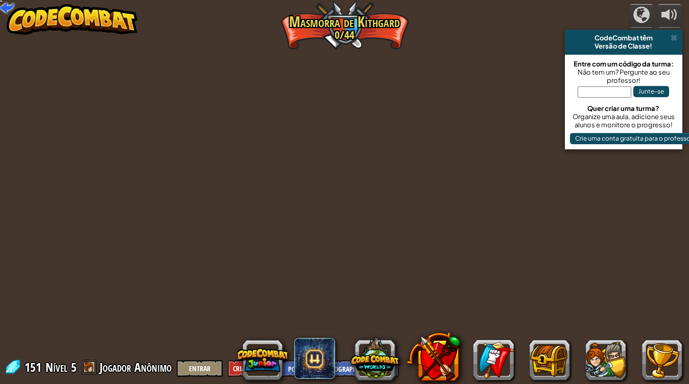
select select "pt-BR"
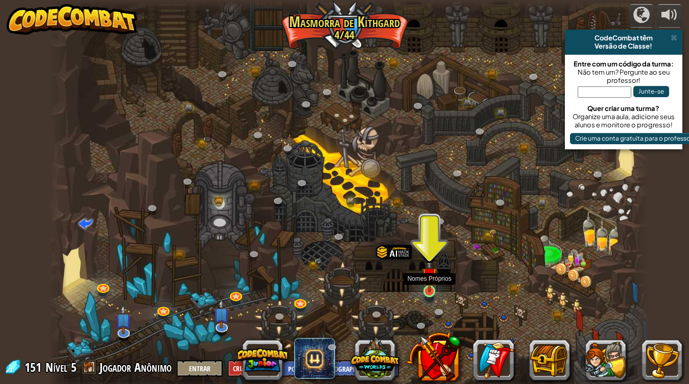
click at [431, 264] on img at bounding box center [429, 275] width 15 height 35
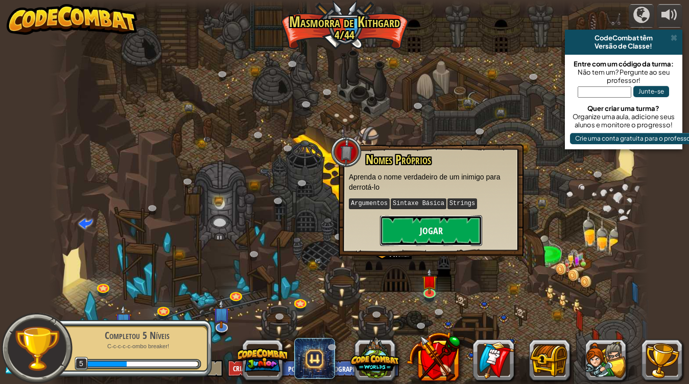
click at [420, 232] on button "Jogar" at bounding box center [431, 230] width 102 height 31
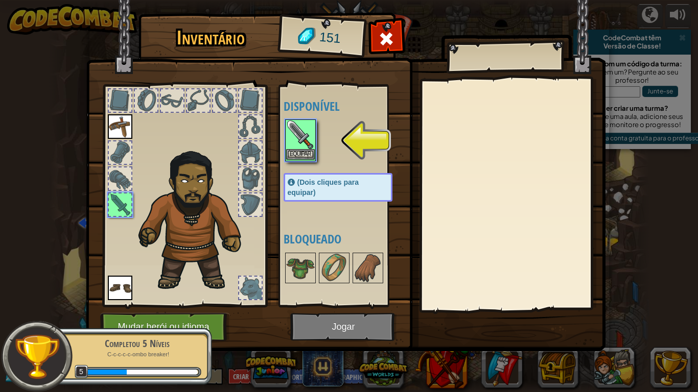
click at [303, 149] on img at bounding box center [300, 135] width 29 height 29
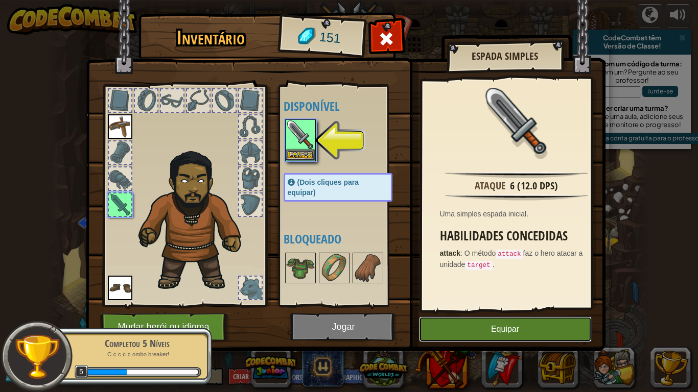
click at [497, 264] on button "Equipar" at bounding box center [505, 330] width 173 height 26
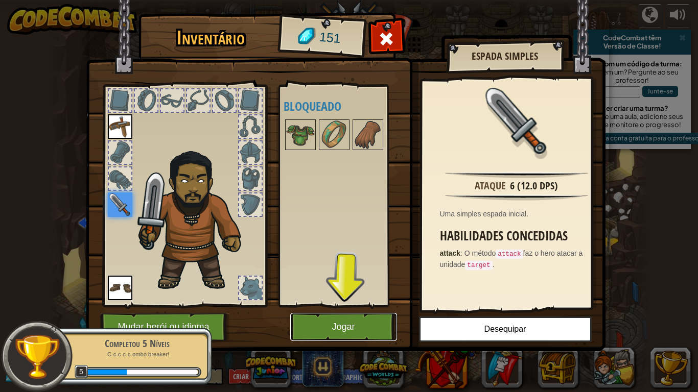
click at [356, 264] on button "Jogar" at bounding box center [343, 327] width 107 height 28
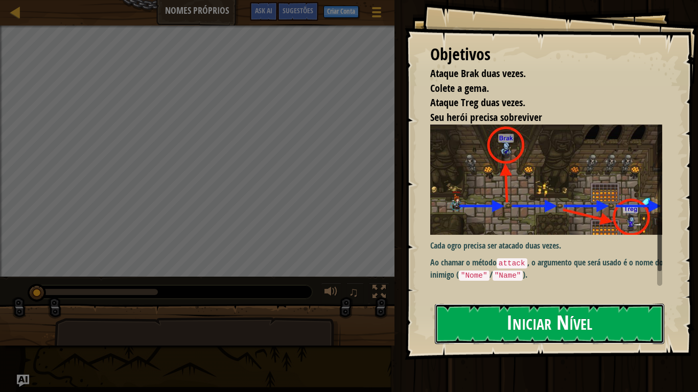
click at [493, 264] on button "Iniciar Nível" at bounding box center [549, 324] width 229 height 40
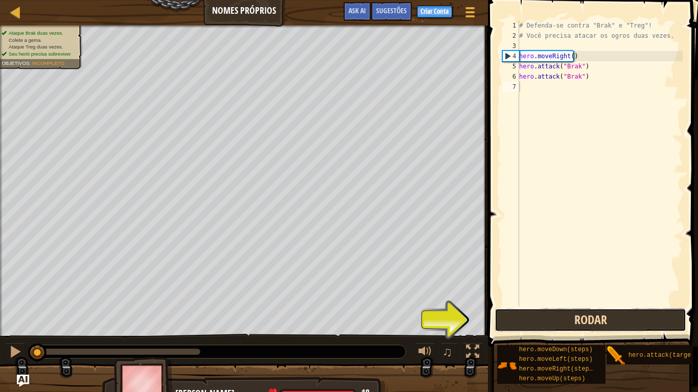
click at [575, 264] on button "Rodar" at bounding box center [591, 321] width 192 height 24
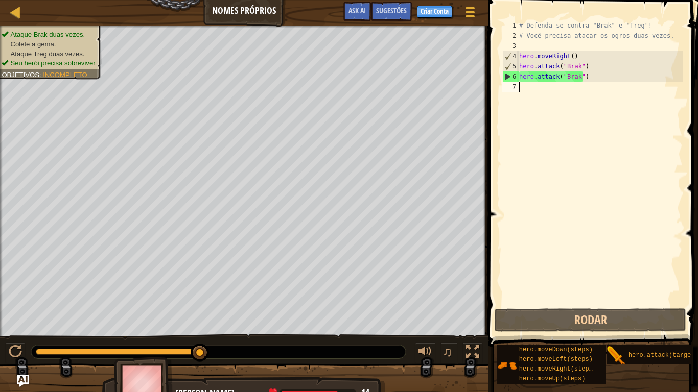
scroll to position [5, 0]
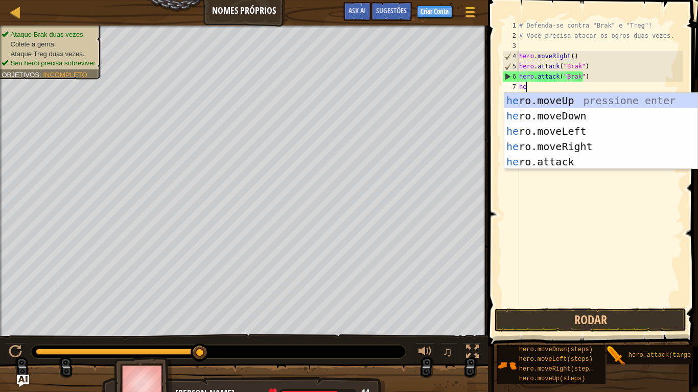
type textarea "her"
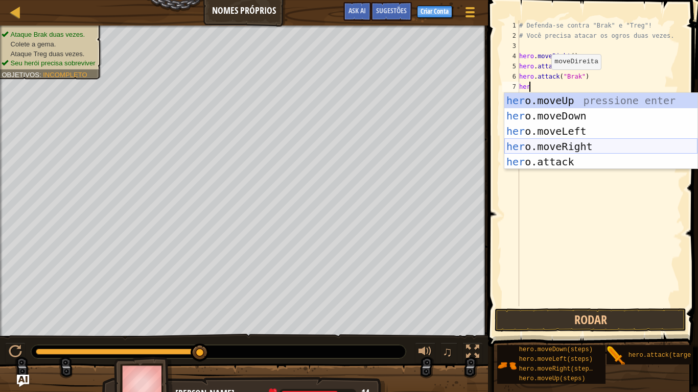
click at [579, 146] on div "her o.moveUp pressione enter her o.moveDown pressione enter her o.moveLeft pres…" at bounding box center [600, 146] width 193 height 107
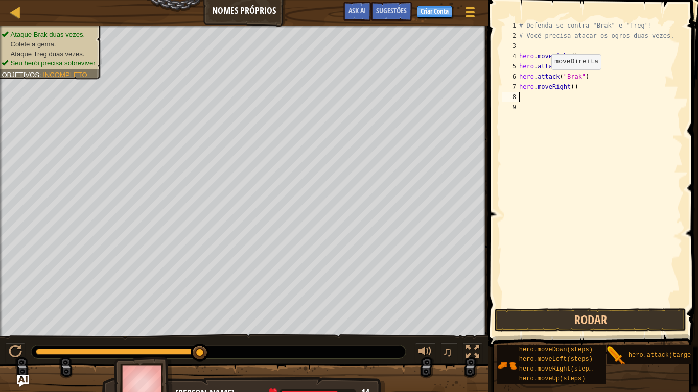
scroll to position [5, 0]
click at [575, 85] on div "# Defenda-se contra "Brak" e "Treg"! # Você precisa atacar os ogros duas vezes.…" at bounding box center [600, 173] width 166 height 307
type textarea "hero.moveRight(2)"
click at [526, 99] on div "# Defenda-se contra "Brak" e "Treg"! # Você precisa atacar os ogros duas vezes.…" at bounding box center [600, 173] width 166 height 307
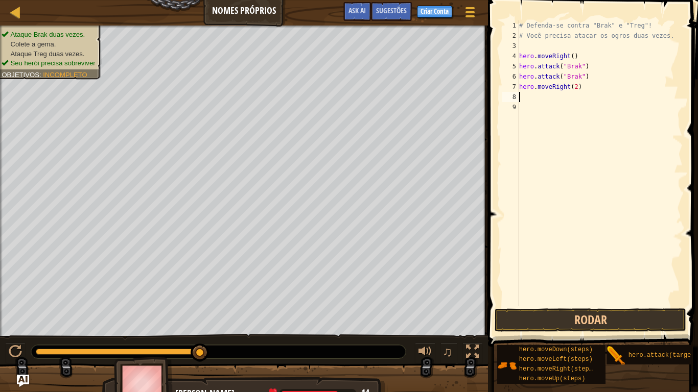
scroll to position [5, 0]
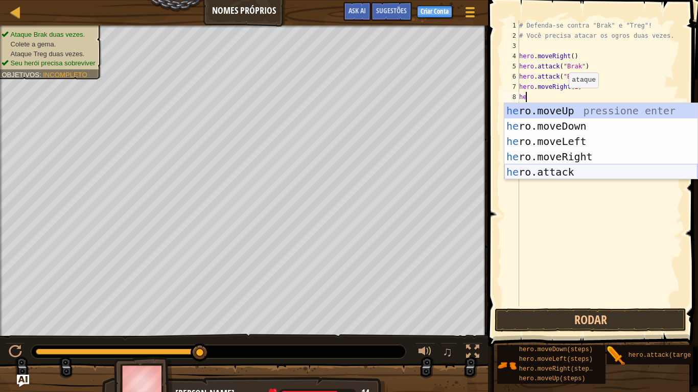
click at [539, 172] on div "he ro.moveUp pressione enter he ro.moveDown pressione enter he ro.moveLeft pres…" at bounding box center [600, 156] width 193 height 107
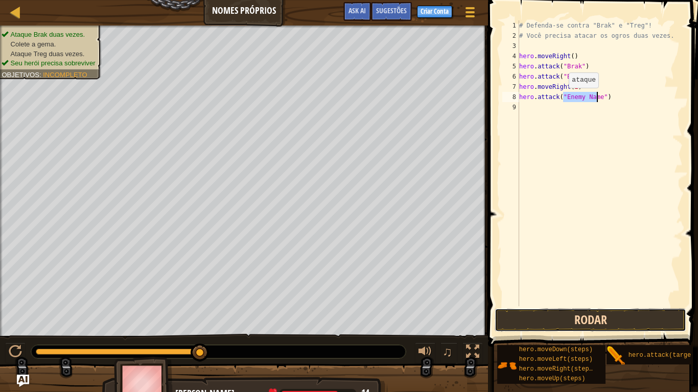
click at [565, 264] on button "Rodar" at bounding box center [591, 321] width 192 height 24
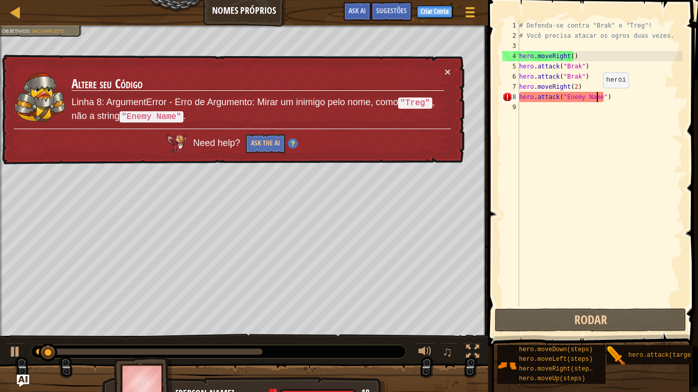
click at [594, 98] on div "# Defenda-se contra "Brak" e "Treg"! # Você precisa atacar os ogros duas vezes.…" at bounding box center [600, 173] width 166 height 307
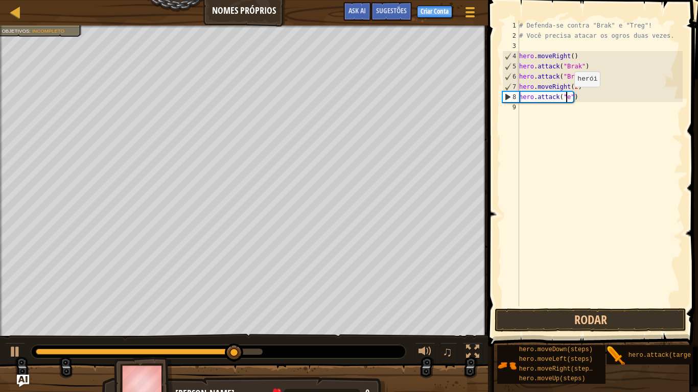
click at [566, 97] on div "# Defenda-se contra "Brak" e "Treg"! # Você precisa atacar os ogros duas vezes.…" at bounding box center [600, 173] width 166 height 307
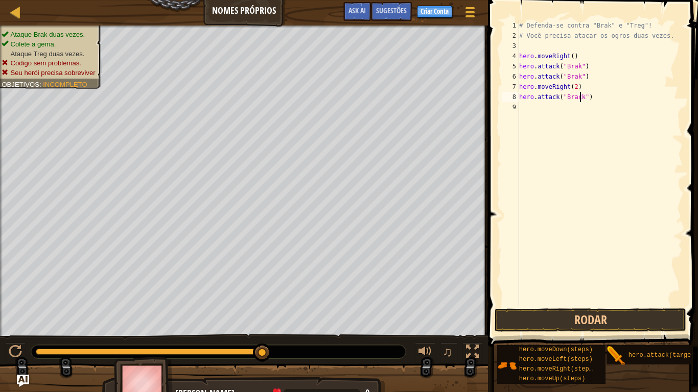
scroll to position [5, 5]
click at [554, 264] on button "Rodar" at bounding box center [591, 321] width 192 height 24
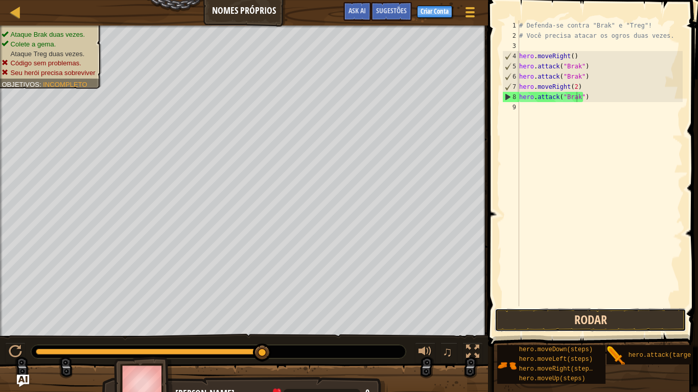
click at [554, 264] on button "Rodar" at bounding box center [591, 321] width 192 height 24
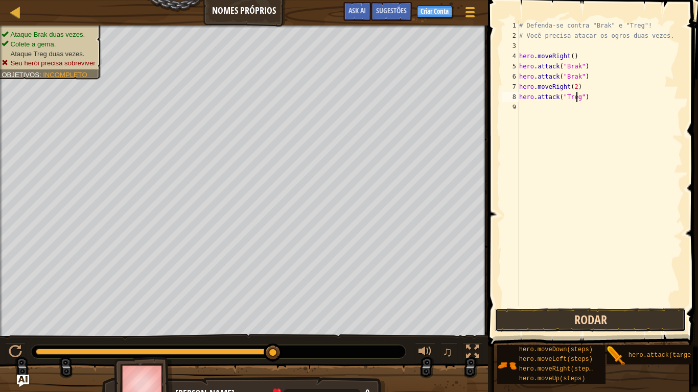
click at [569, 264] on button "Rodar" at bounding box center [591, 321] width 192 height 24
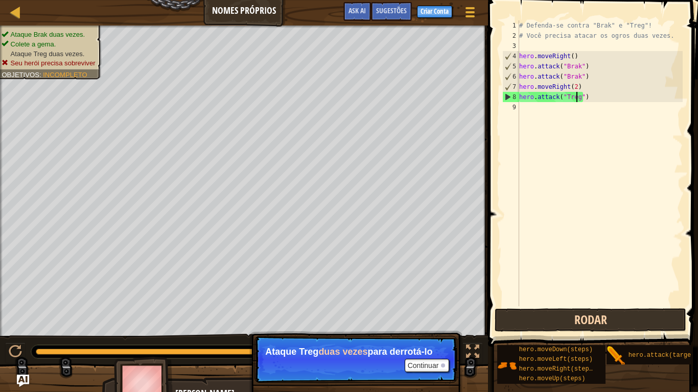
scroll to position [5, 5]
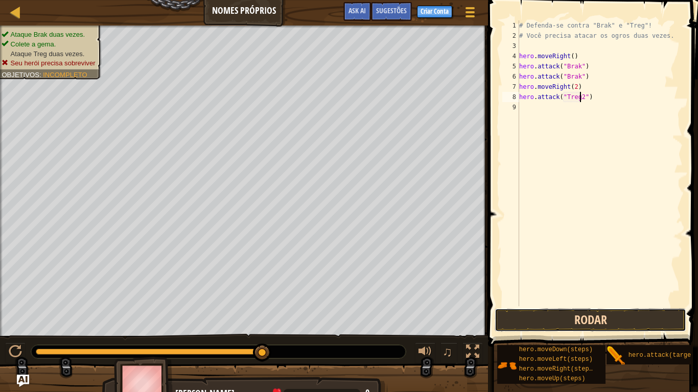
click at [531, 264] on button "Rodar" at bounding box center [591, 321] width 192 height 24
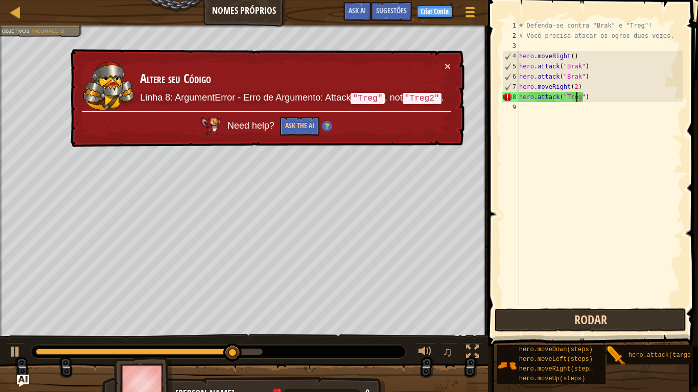
type textarea "hero.attack("Treg")"
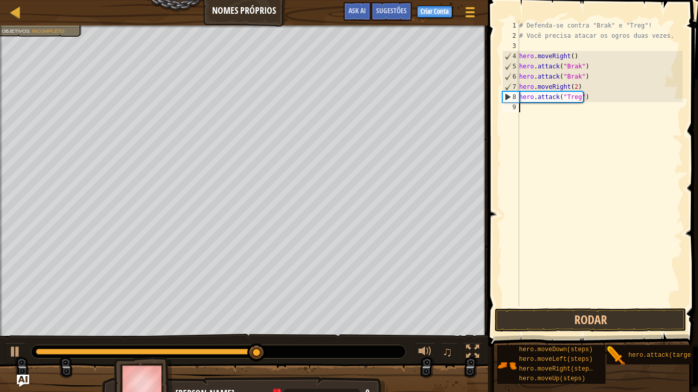
click at [524, 111] on div "# Defenda-se contra "Brak" e "Treg"! # Você precisa atacar os ogros duas vezes.…" at bounding box center [600, 173] width 166 height 307
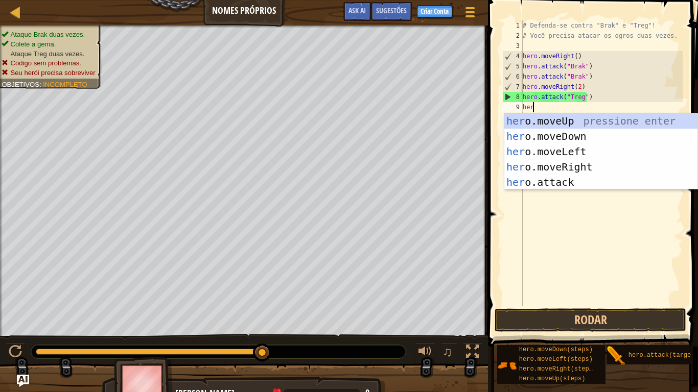
scroll to position [5, 1]
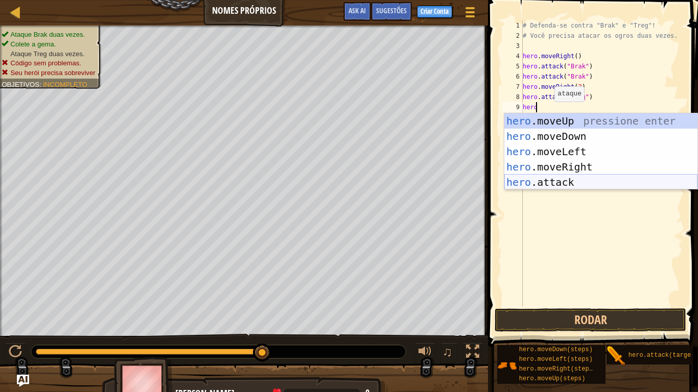
click at [570, 183] on div "hero .moveUp pressione enter hero .moveDown pressione enter hero .moveLeft pres…" at bounding box center [600, 166] width 193 height 107
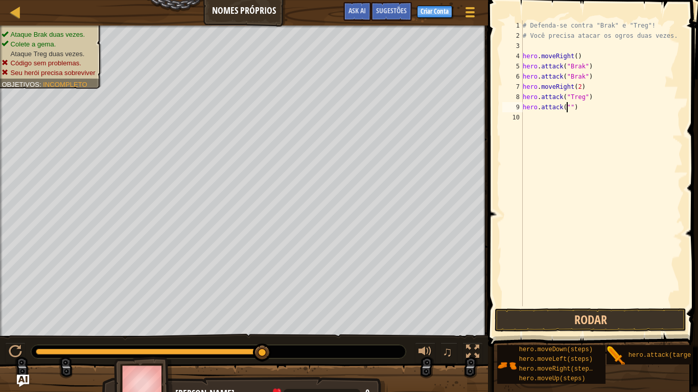
type textarea "hero.attack")"
click at [575, 114] on div "# Defenda-se contra "Brak" e "Treg"! # Você precisa atacar os ogros duas vezes.…" at bounding box center [602, 173] width 162 height 307
click at [570, 104] on div "# Defenda-se contra "Brak" e "Treg"! # Você precisa atacar os ogros duas vezes.…" at bounding box center [602, 173] width 162 height 307
type textarea "h"
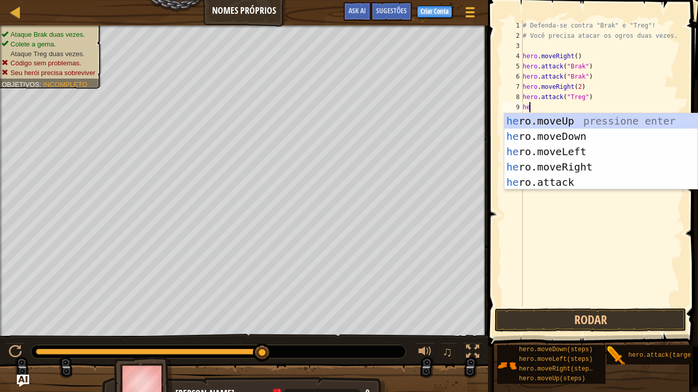
scroll to position [5, 1]
click at [539, 187] on div "hero .moveUp pressione enter hero .moveDown pressione enter hero .moveLeft pres…" at bounding box center [600, 166] width 193 height 107
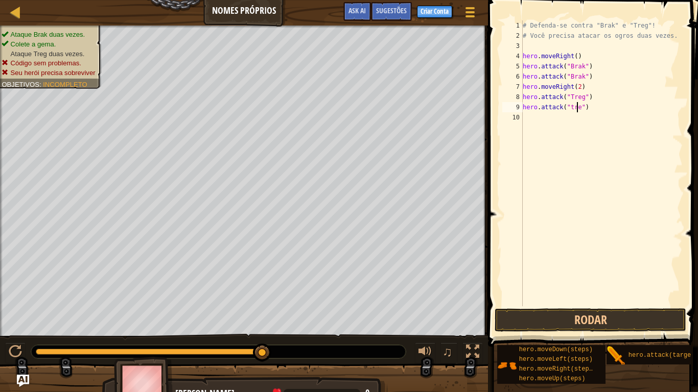
scroll to position [5, 5]
type textarea "hero.attack("treg")"
click at [537, 264] on button "Rodar" at bounding box center [591, 321] width 192 height 24
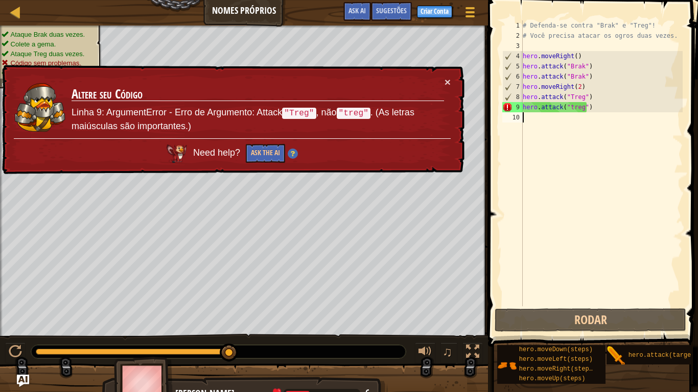
click at [529, 119] on div "# Defenda-se contra "Brak" e "Treg"! # Você precisa atacar os ogros duas vezes.…" at bounding box center [602, 173] width 162 height 307
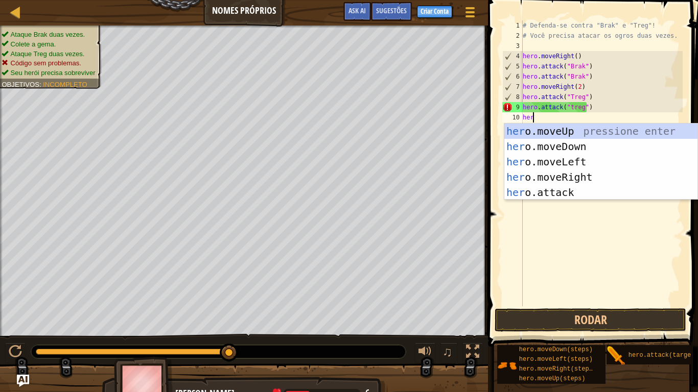
scroll to position [5, 1]
type textarea "hero"
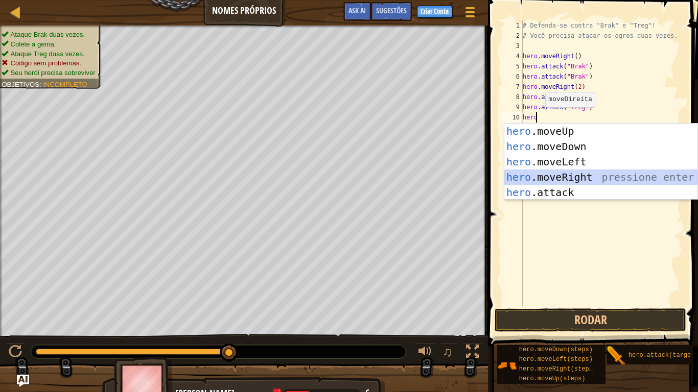
click at [566, 174] on div "hero .moveUp pressione enter hero .moveDown pressione enter hero .moveLeft pres…" at bounding box center [600, 177] width 193 height 107
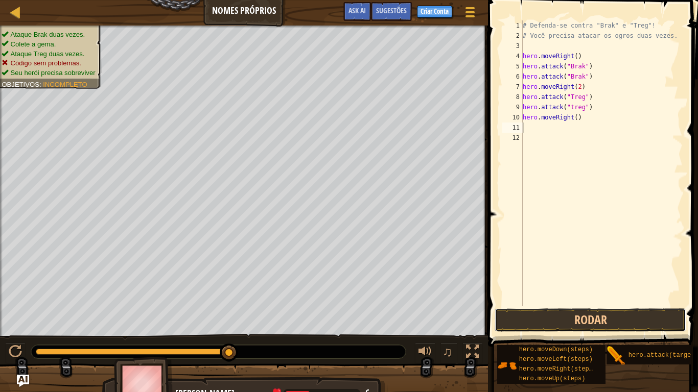
drag, startPoint x: 554, startPoint y: 319, endPoint x: 571, endPoint y: 296, distance: 29.2
click at [554, 264] on button "Rodar" at bounding box center [591, 321] width 192 height 24
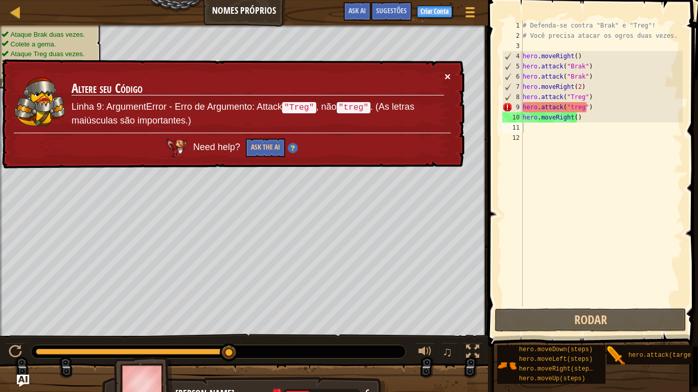
click at [447, 77] on button "×" at bounding box center [448, 76] width 6 height 11
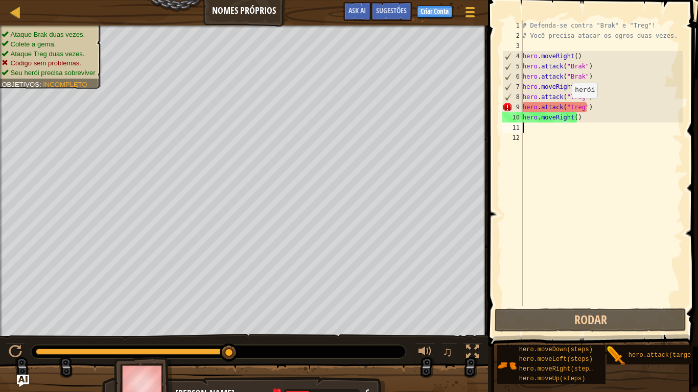
click at [567, 108] on div "# Defenda-se contra "Brak" e "Treg"! # Você precisa atacar os ogros duas vezes.…" at bounding box center [602, 173] width 162 height 307
click at [569, 107] on div "# Defenda-se contra "Brak" e "Treg"! # Você precisa atacar os ogros duas vezes.…" at bounding box center [602, 173] width 162 height 307
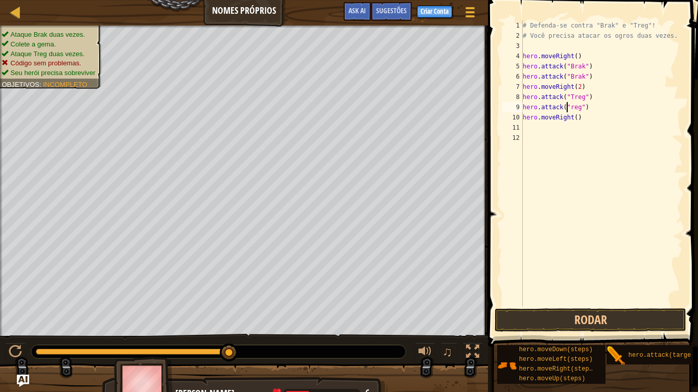
scroll to position [5, 4]
type textarea "hero.attack("Treg")"
click at [534, 264] on button "Rodar" at bounding box center [591, 321] width 192 height 24
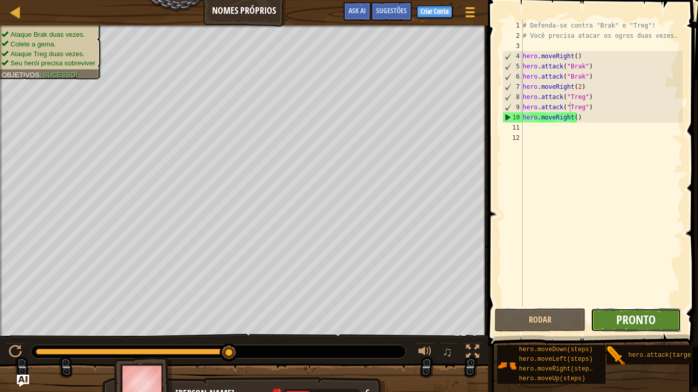
click at [643, 264] on span "Pronto" at bounding box center [635, 320] width 39 height 16
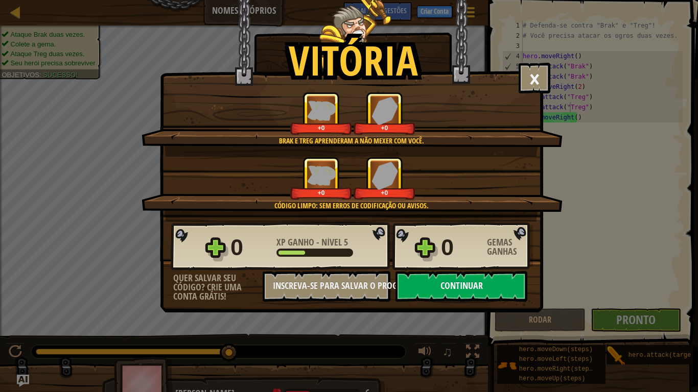
click at [445, 264] on button "Continuar" at bounding box center [462, 286] width 132 height 31
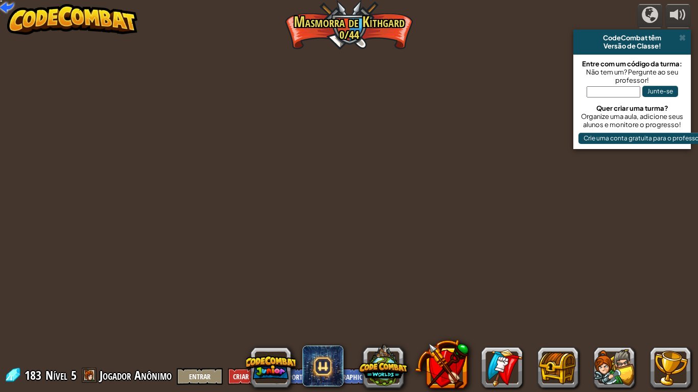
select select "pt-BR"
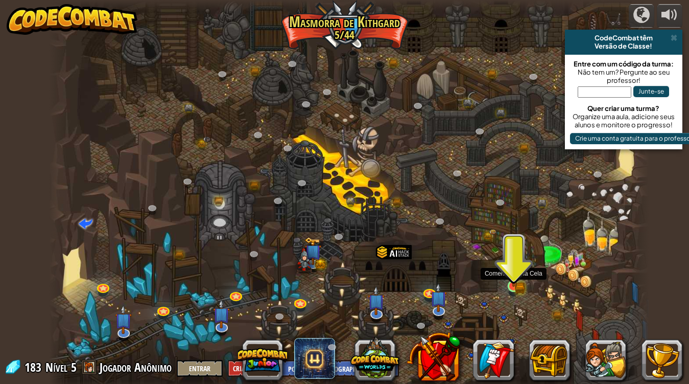
click at [514, 264] on img at bounding box center [513, 269] width 15 height 33
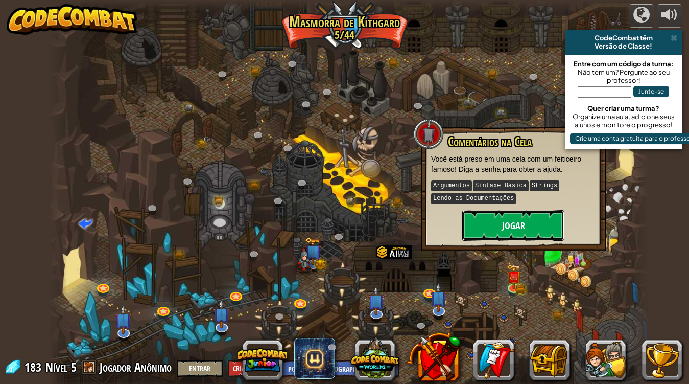
click at [494, 226] on button "Jogar" at bounding box center [513, 225] width 102 height 31
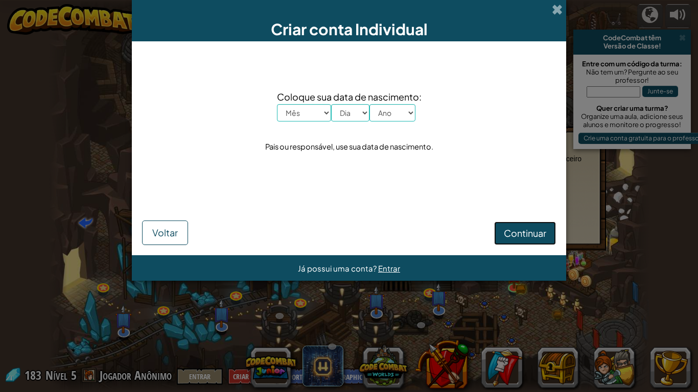
click at [514, 234] on span "Continuar" at bounding box center [525, 233] width 42 height 12
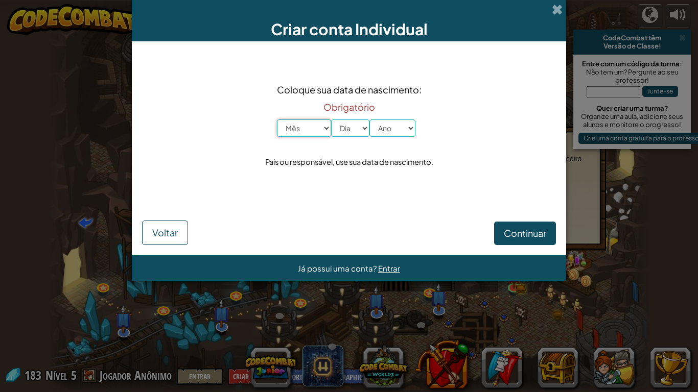
click at [316, 132] on select "Mês Janeiro Fevereiro Março Abril Maio Junho Julho Agosto Setembro Outubro Nove…" at bounding box center [304, 128] width 54 height 17
click at [323, 127] on select "Mês Janeiro Fevereiro Março Abril Maio Junho Julho Agosto Setembro Outubro Nove…" at bounding box center [304, 128] width 54 height 17
click at [320, 127] on select "Mês Janeiro Fevereiro Março Abril Maio Junho Julho Agosto Setembro Outubro Nove…" at bounding box center [304, 128] width 54 height 17
select select "1"
click at [277, 120] on select "Mês Janeiro Fevereiro Março Abril Maio Junho Julho Agosto Setembro Outubro Nove…" at bounding box center [304, 128] width 54 height 17
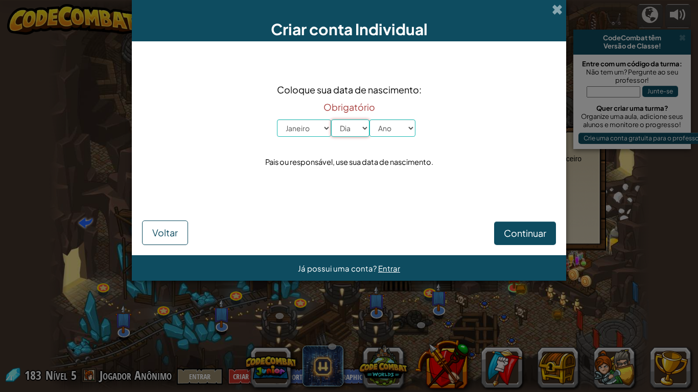
click at [353, 132] on select "Dia 1 2 3 4 5 6 7 8 9 10 11 12 13 14 15 16 17 18 19 20 21 22 23 24 25 26 27 28 …" at bounding box center [350, 128] width 38 height 17
select select "5"
click at [331, 120] on select "Dia 1 2 3 4 5 6 7 8 9 10 11 12 13 14 15 16 17 18 19 20 21 22 23 24 25 26 27 28 …" at bounding box center [350, 128] width 38 height 17
click at [392, 129] on select "Ano 2025 2024 2023 2022 2021 2020 2019 2018 2017 2016 2015 2014 2013 2012 2011 …" at bounding box center [392, 128] width 46 height 17
select select "2000"
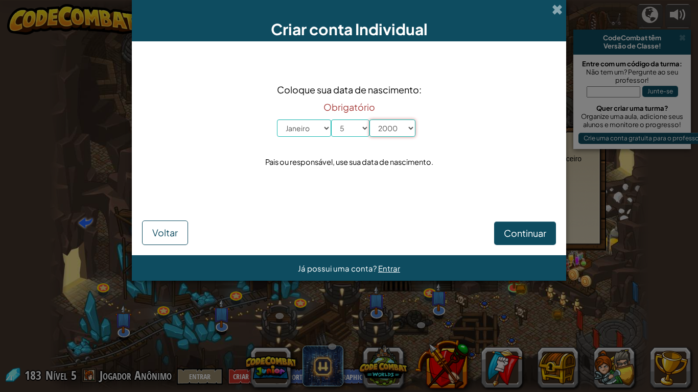
click at [369, 120] on select "Ano 2025 2024 2023 2022 2021 2020 2019 2018 2017 2016 2015 2014 2013 2012 2011 …" at bounding box center [392, 128] width 46 height 17
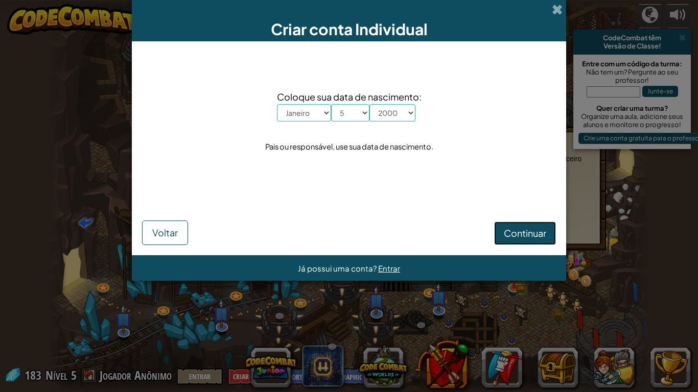
click at [513, 236] on span "Continuar" at bounding box center [525, 233] width 42 height 12
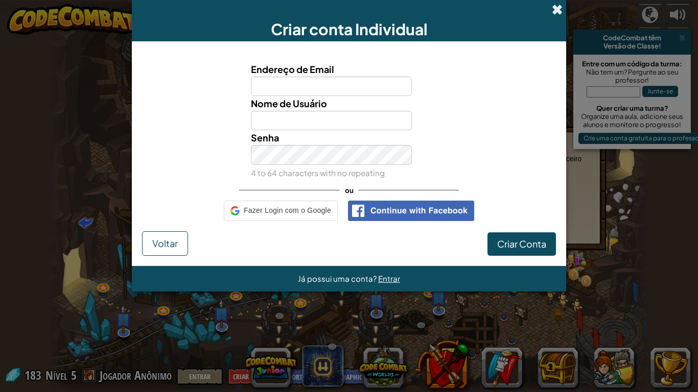
click at [556, 12] on span at bounding box center [557, 9] width 11 height 11
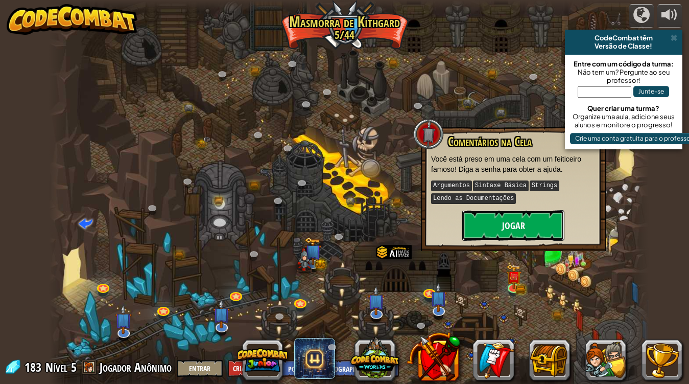
click at [529, 221] on button "Jogar" at bounding box center [513, 225] width 102 height 31
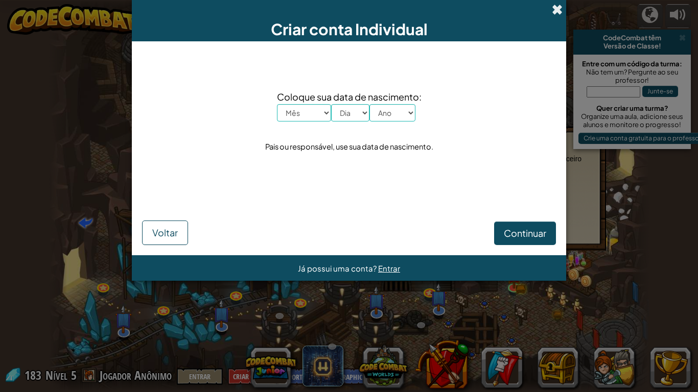
click at [556, 6] on span at bounding box center [557, 9] width 11 height 11
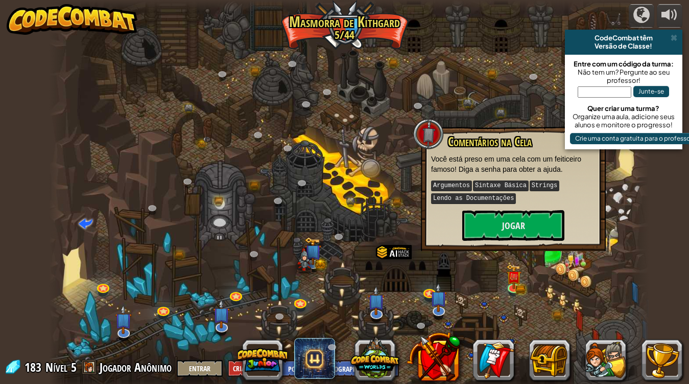
drag, startPoint x: 674, startPoint y: 34, endPoint x: 638, endPoint y: 135, distance: 107.3
click at [674, 35] on span at bounding box center [674, 38] width 7 height 8
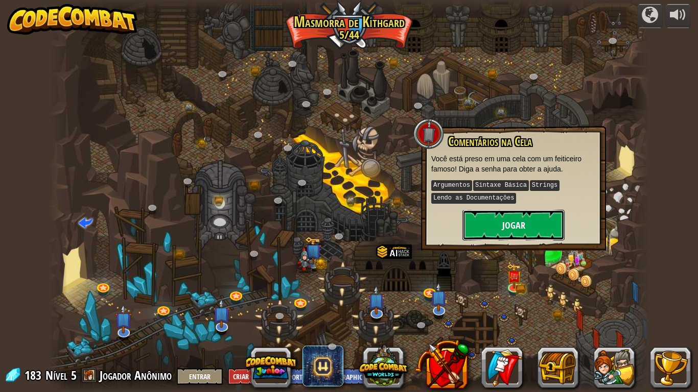
click at [498, 230] on button "Jogar" at bounding box center [513, 225] width 102 height 31
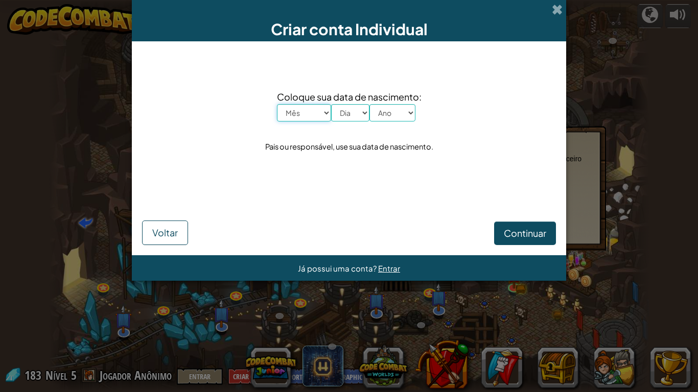
click at [305, 113] on select "Mês Janeiro Fevereiro Março Abril Maio Junho Julho Agosto Setembro Outubro Nove…" at bounding box center [304, 112] width 54 height 17
select select "9"
click at [277, 104] on select "Mês Janeiro Fevereiro Março Abril Maio Junho Julho Agosto Setembro Outubro Nove…" at bounding box center [304, 112] width 54 height 17
click at [350, 113] on select "Dia 1 2 3 4 5 6 7 8 9 10 11 12 13 14 15 16 17 18 19 20 21 22 23 24 25 26 27 28 …" at bounding box center [350, 112] width 38 height 17
select select "20"
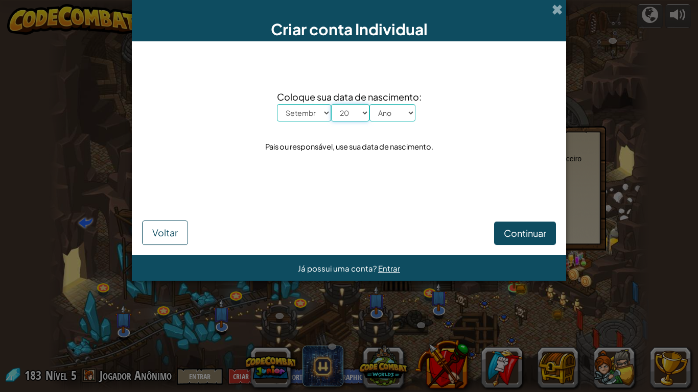
click at [331, 104] on select "Dia 1 2 3 4 5 6 7 8 9 10 11 12 13 14 15 16 17 18 19 20 21 22 23 24 25 26 27 28 …" at bounding box center [350, 112] width 38 height 17
drag, startPoint x: 401, startPoint y: 114, endPoint x: 401, endPoint y: 120, distance: 5.6
click at [401, 114] on select "Ano 2025 2024 2023 2022 2021 2020 2019 2018 2017 2016 2015 2014 2013 2012 2011 …" at bounding box center [392, 112] width 46 height 17
select select "2010"
click at [369, 104] on select "Ano 2025 2024 2023 2022 2021 2020 2019 2018 2017 2016 2015 2014 2013 2012 2011 …" at bounding box center [392, 112] width 46 height 17
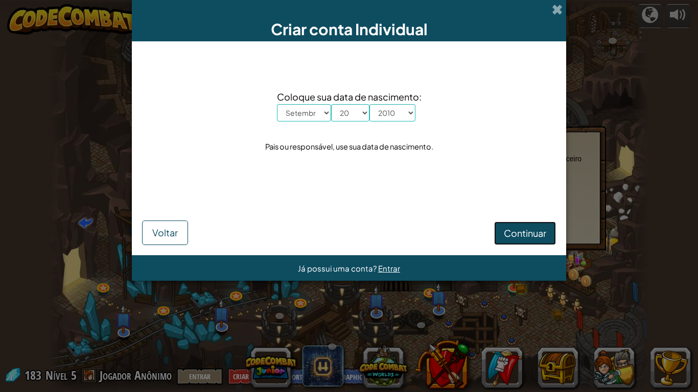
click at [525, 230] on span "Continuar" at bounding box center [525, 233] width 42 height 12
